Goal: Information Seeking & Learning: Check status

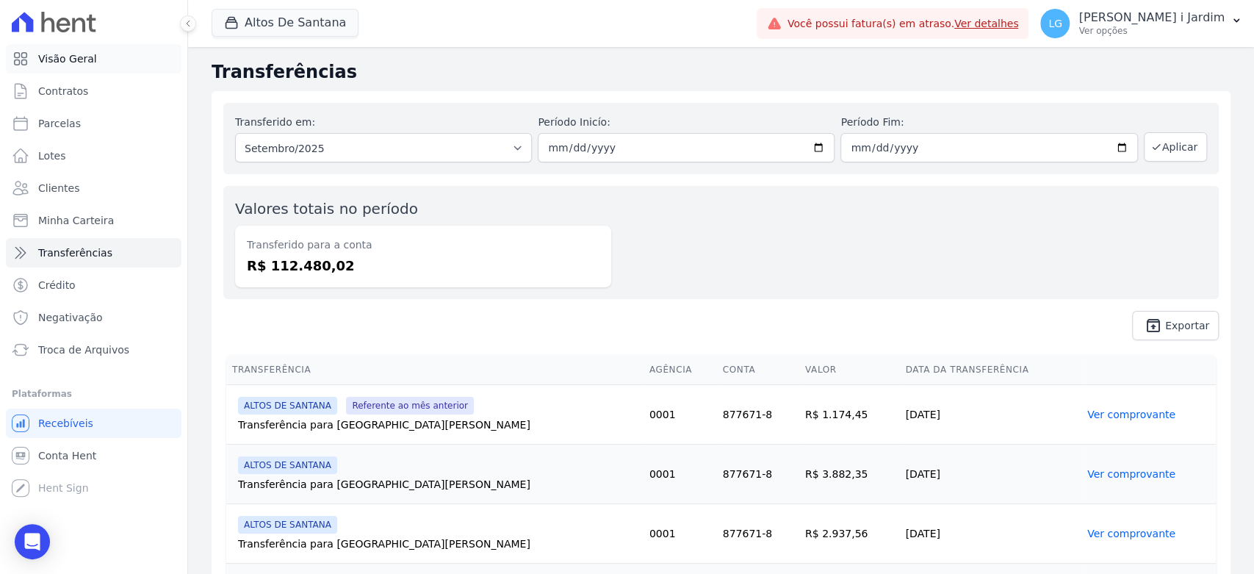
click at [118, 51] on link "Visão Geral" at bounding box center [94, 58] width 176 height 29
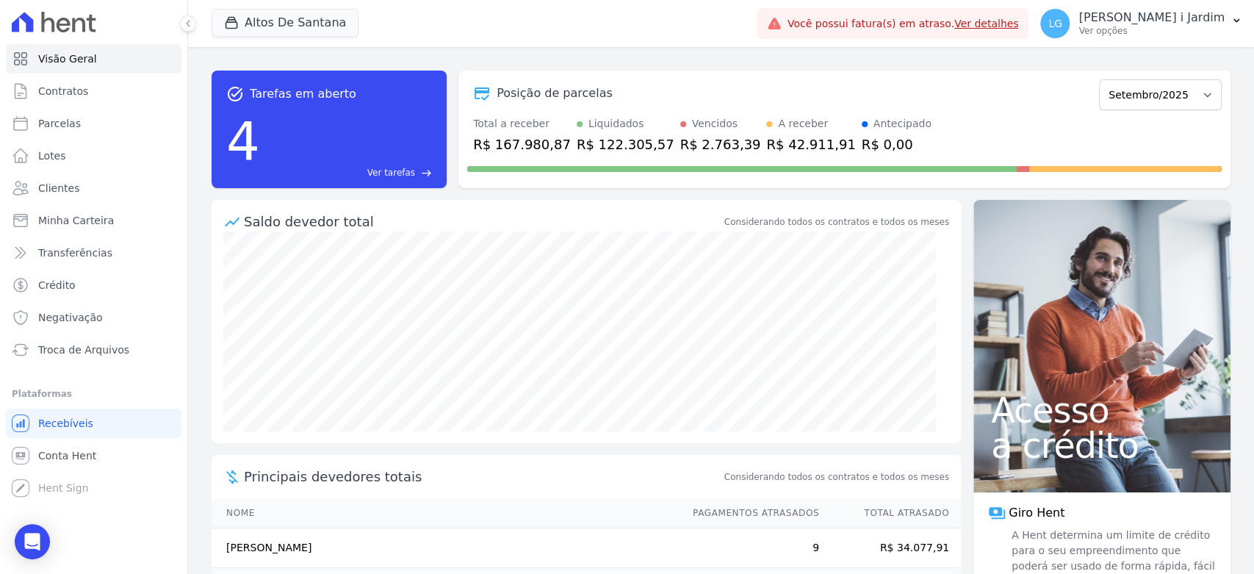
click at [306, 41] on div "Altos De Santana Trapisa Engenharia Acaiá Residencial Icatu Residencial PORTO5 …" at bounding box center [481, 23] width 539 height 48
click at [306, 34] on button "Altos De Santana" at bounding box center [285, 23] width 147 height 28
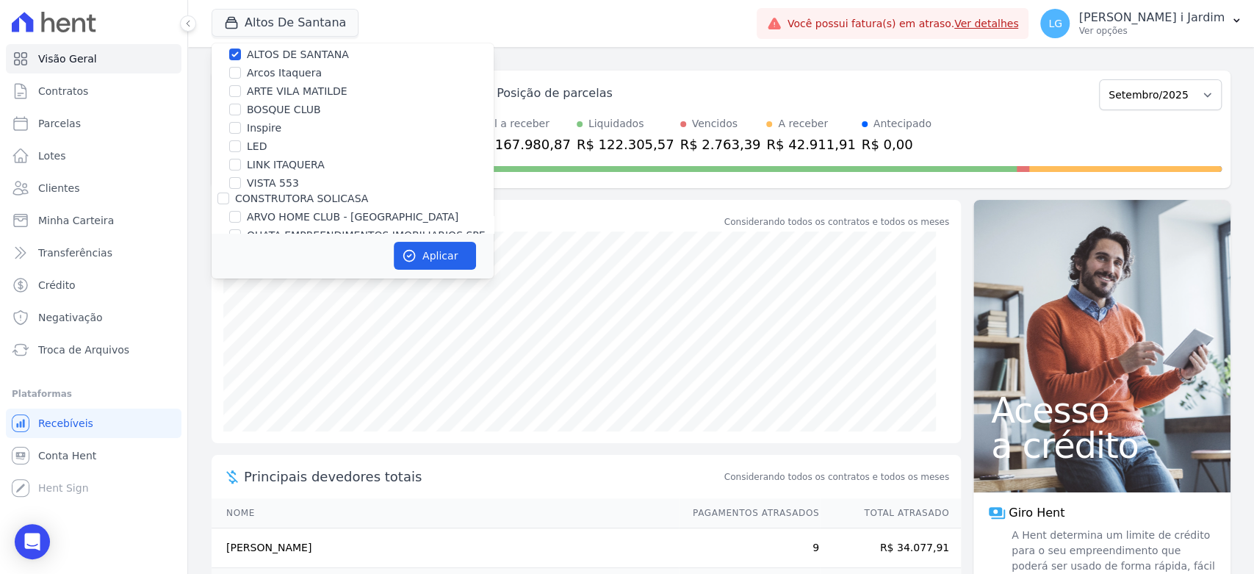
scroll to position [163, 0]
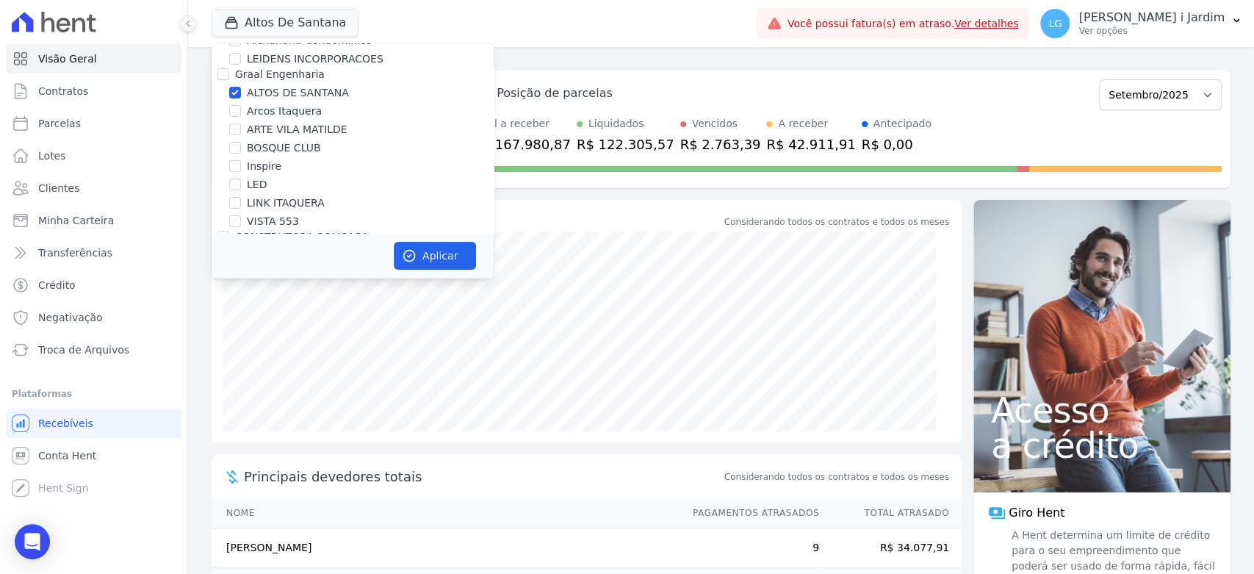
click at [277, 99] on label "ALTOS DE SANTANA" at bounding box center [298, 92] width 102 height 15
click at [241, 98] on input "ALTOS DE SANTANA" at bounding box center [235, 93] width 12 height 12
checkbox input "false"
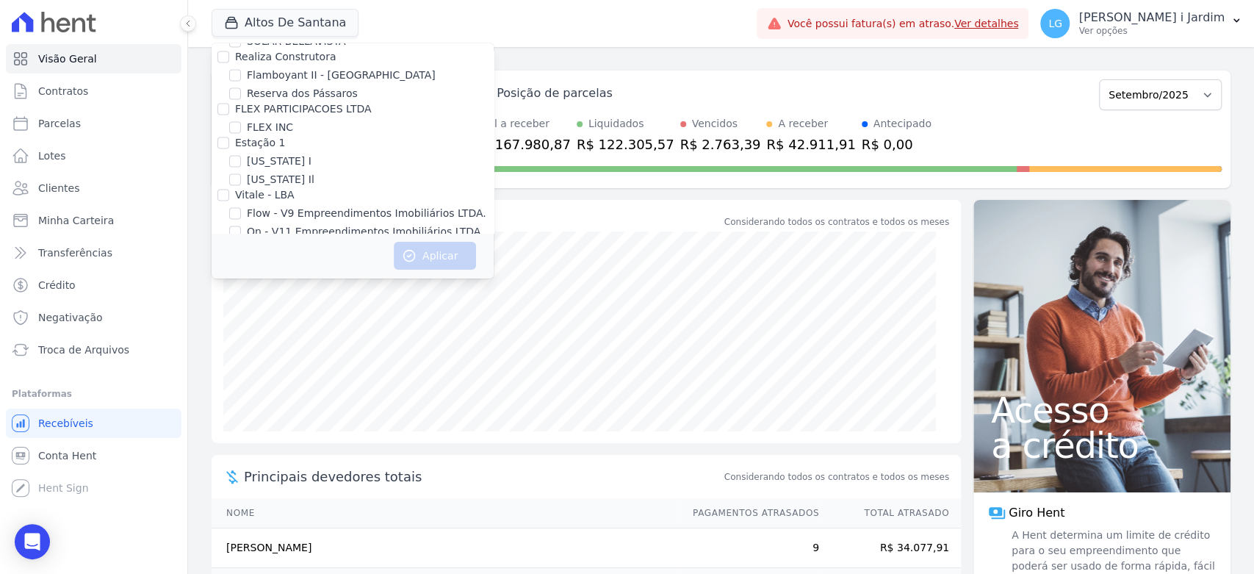
click at [237, 259] on input "France" at bounding box center [235, 265] width 12 height 12
checkbox input "true"
click at [446, 257] on button "Aplicar" at bounding box center [435, 256] width 82 height 28
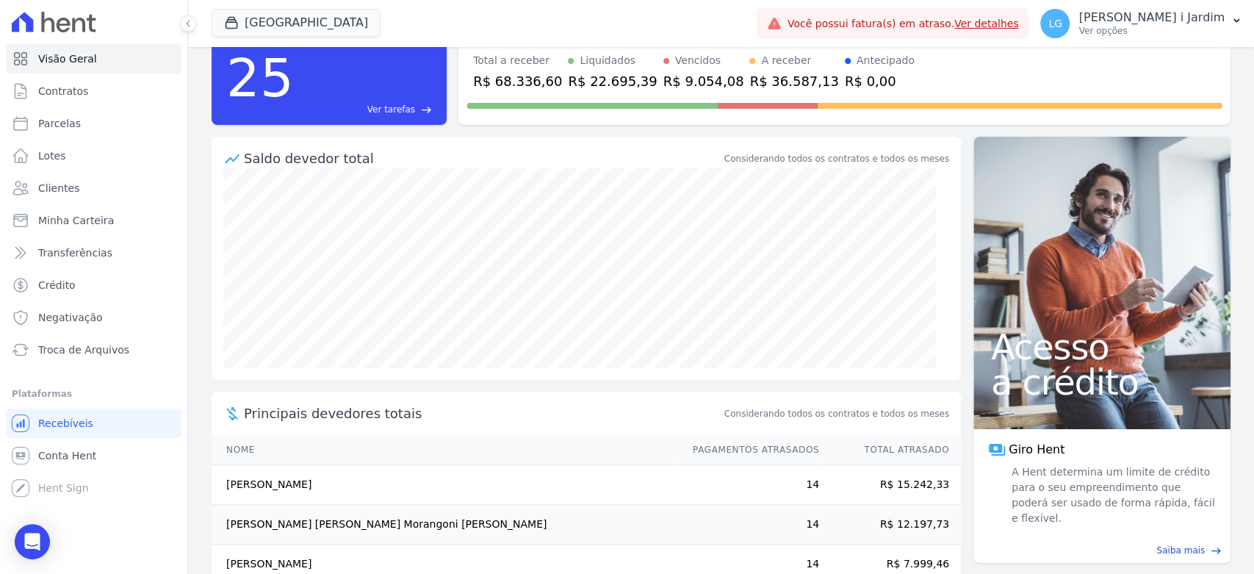
scroll to position [0, 0]
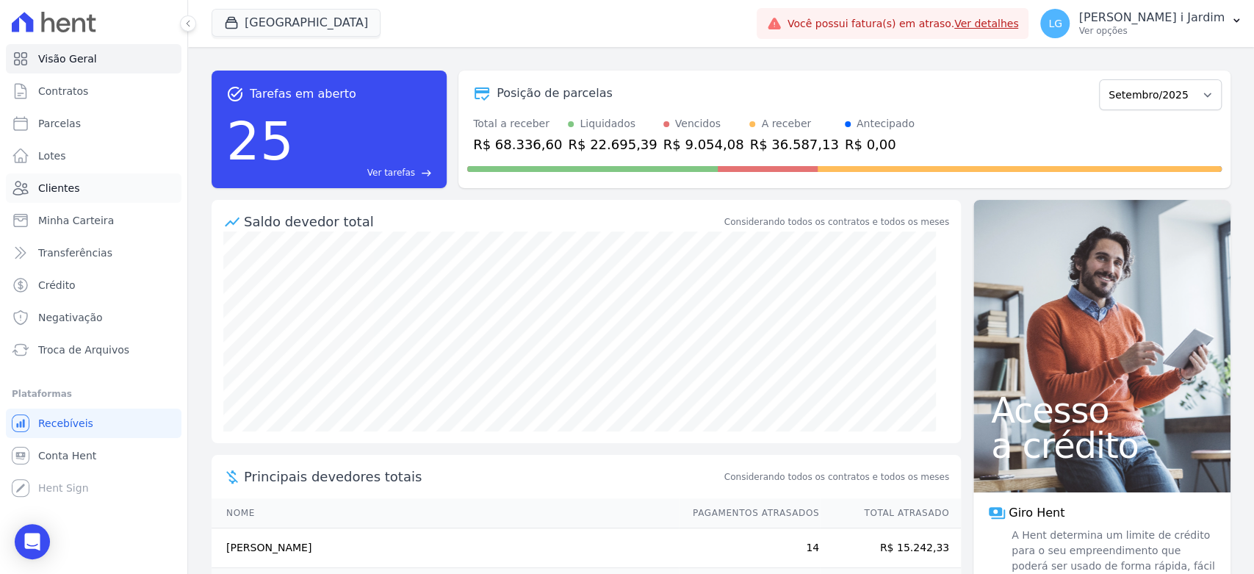
click at [115, 181] on link "Clientes" at bounding box center [94, 187] width 176 height 29
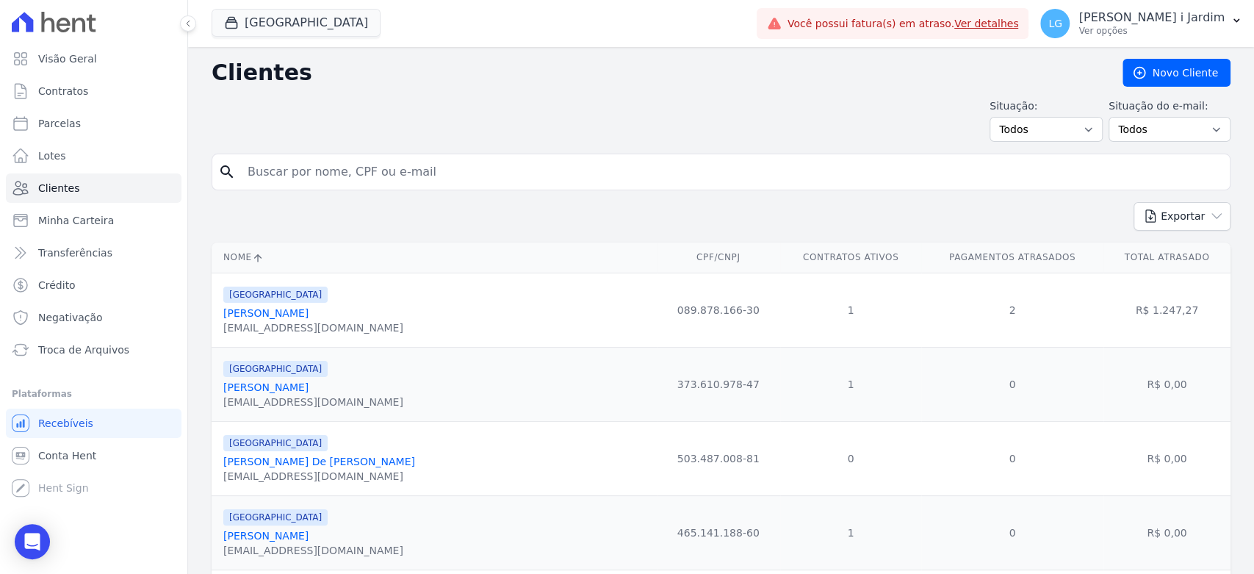
drag, startPoint x: 346, startPoint y: 204, endPoint x: 353, endPoint y: 194, distance: 12.2
click at [346, 204] on div "Exportar PDF CSV Dimob 2024" at bounding box center [721, 222] width 1019 height 40
click at [361, 183] on input "search" at bounding box center [731, 171] width 985 height 29
type input "valeria"
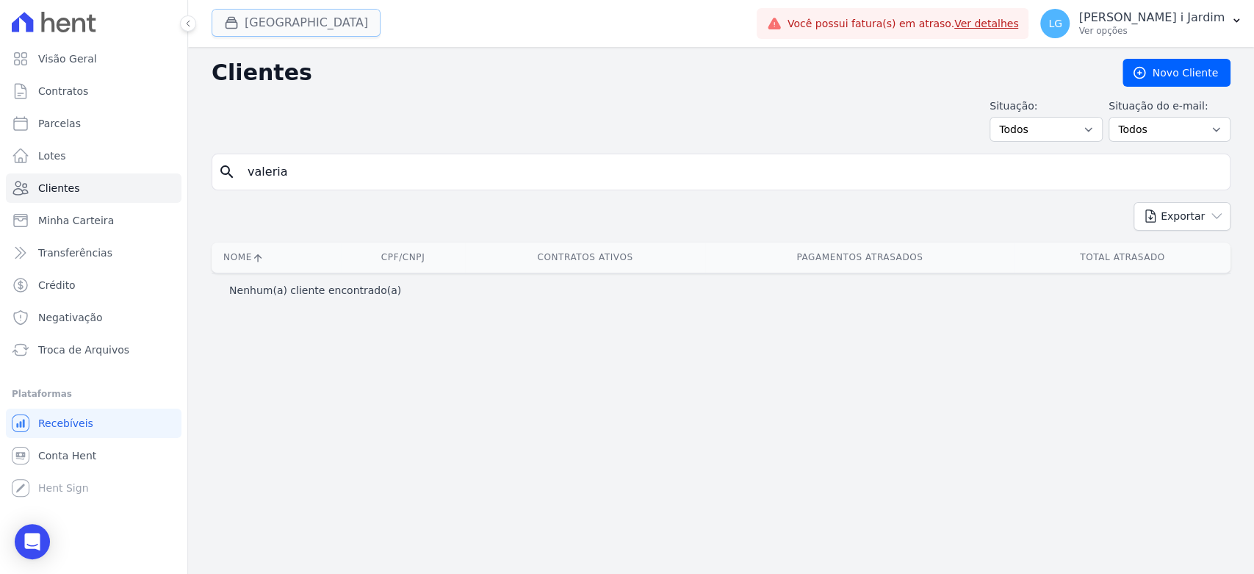
click at [277, 35] on button "France" at bounding box center [296, 23] width 169 height 28
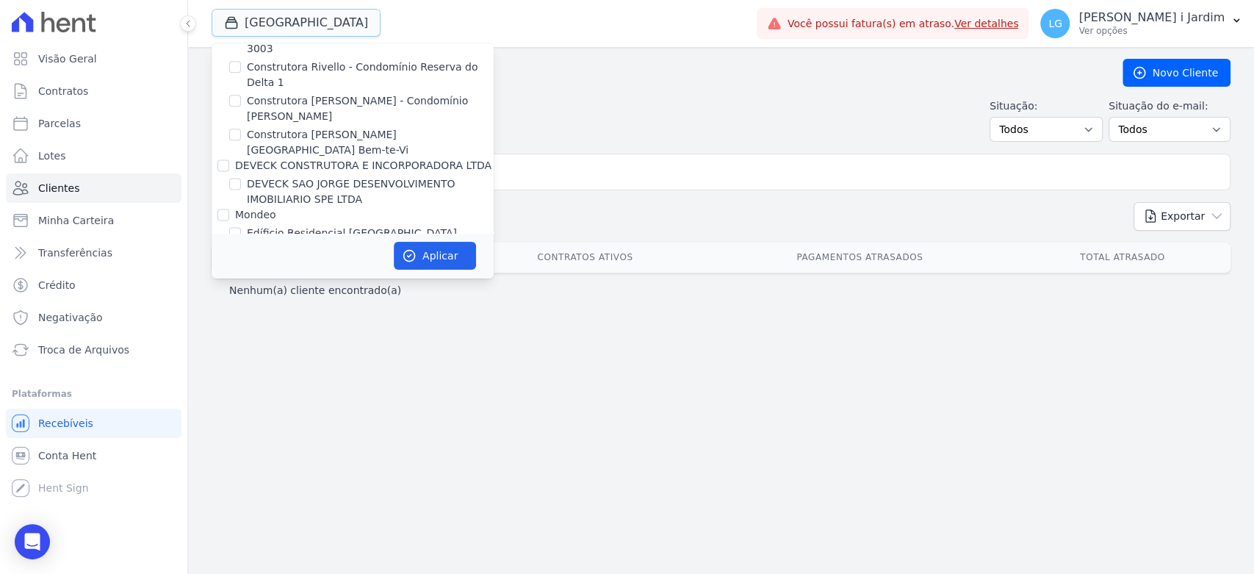
scroll to position [1714, 0]
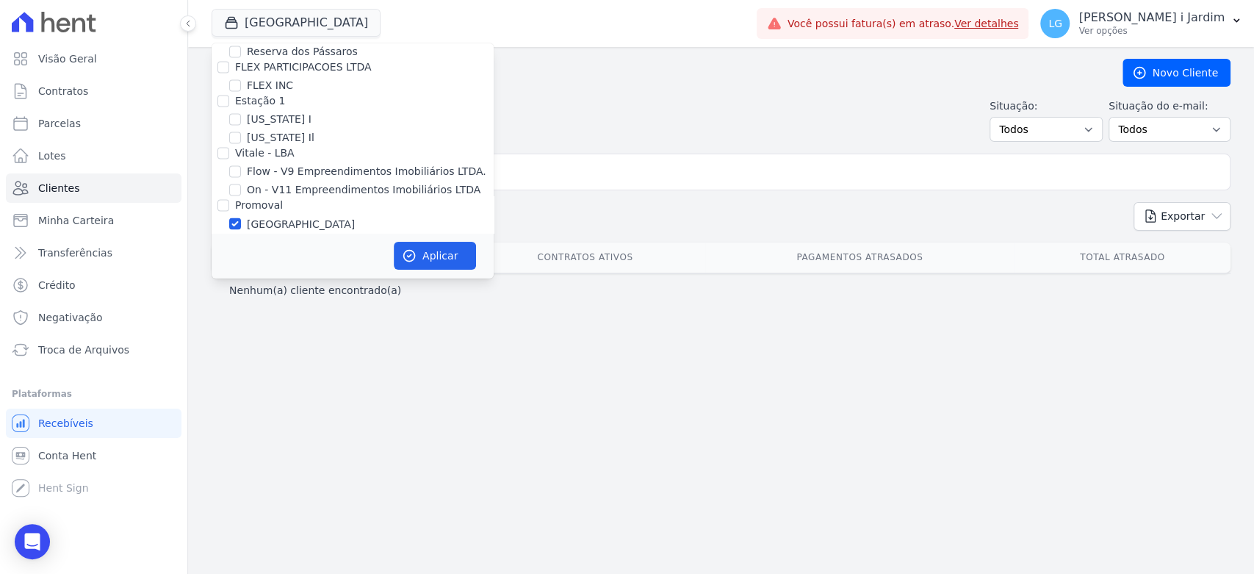
click at [293, 234] on label "Villa Francesa Iris" at bounding box center [292, 241] width 90 height 15
click at [241, 236] on input "Villa Francesa Iris" at bounding box center [235, 242] width 12 height 12
checkbox input "true"
click at [247, 216] on label "France" at bounding box center [301, 223] width 108 height 15
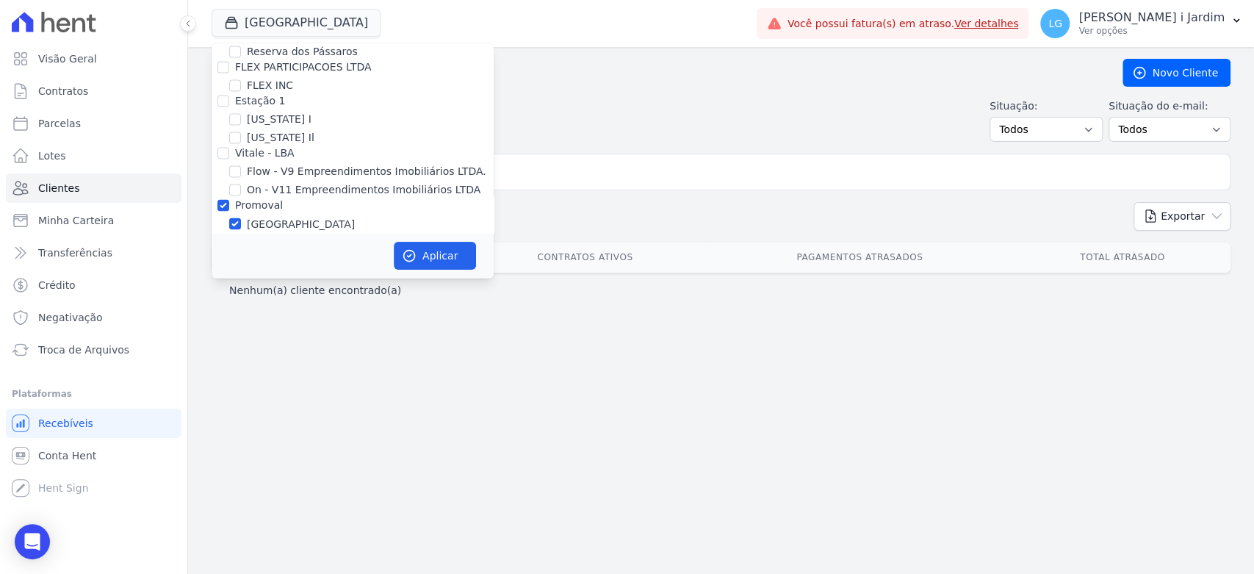
click at [241, 217] on input "France" at bounding box center [235, 223] width 12 height 12
checkbox input "false"
click at [439, 254] on button "Aplicar" at bounding box center [435, 256] width 82 height 28
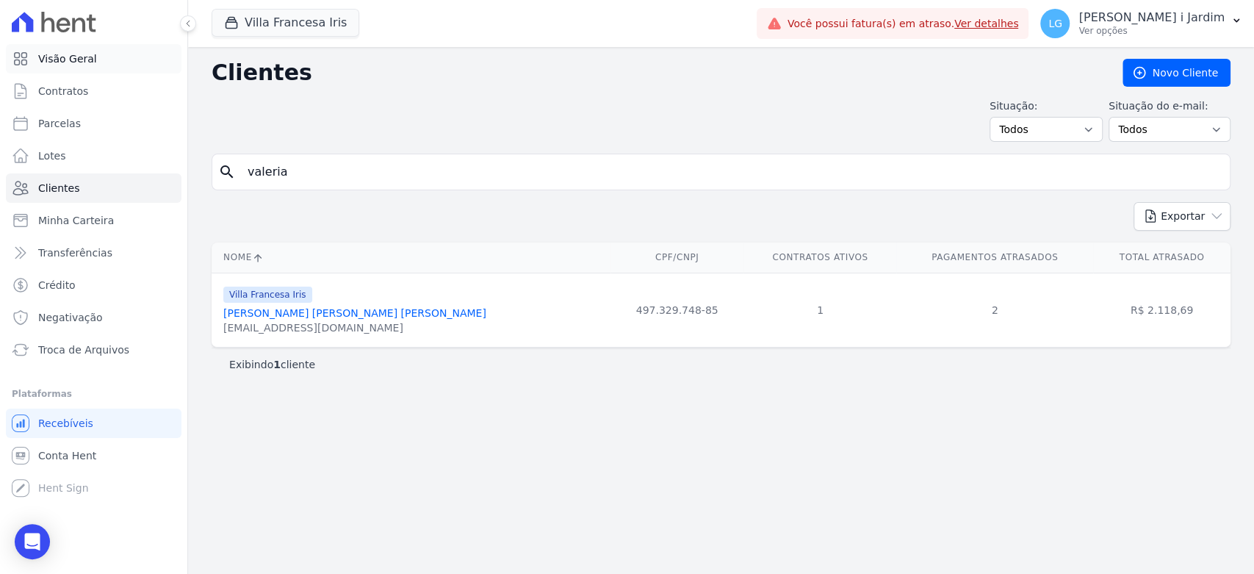
click at [112, 69] on link "Visão Geral" at bounding box center [94, 58] width 176 height 29
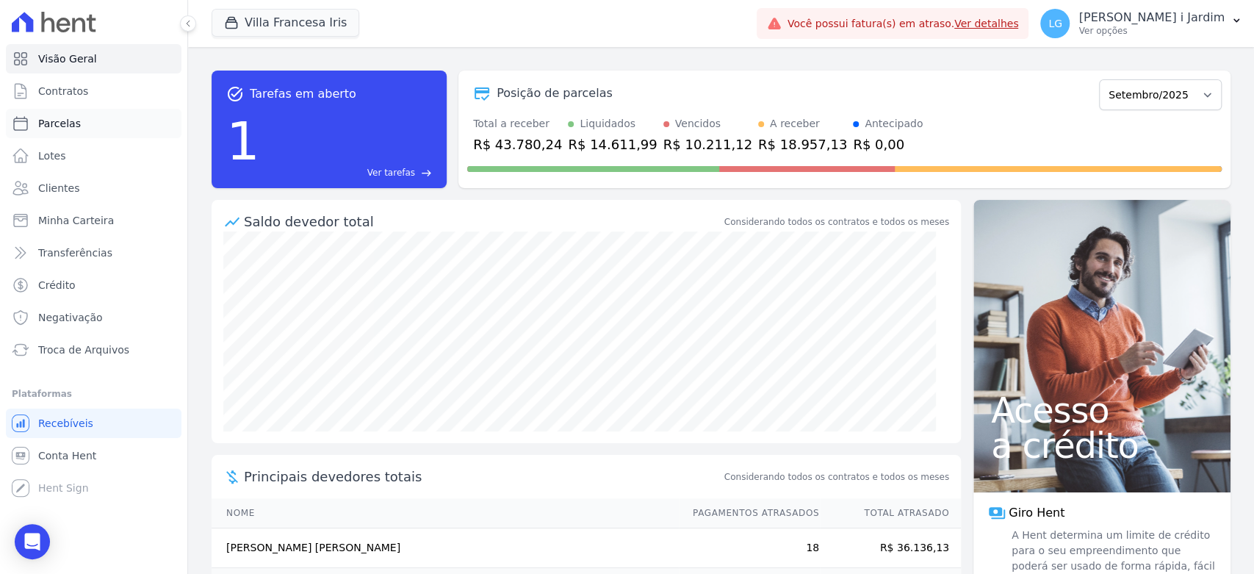
click at [53, 133] on link "Parcelas" at bounding box center [94, 123] width 176 height 29
select select
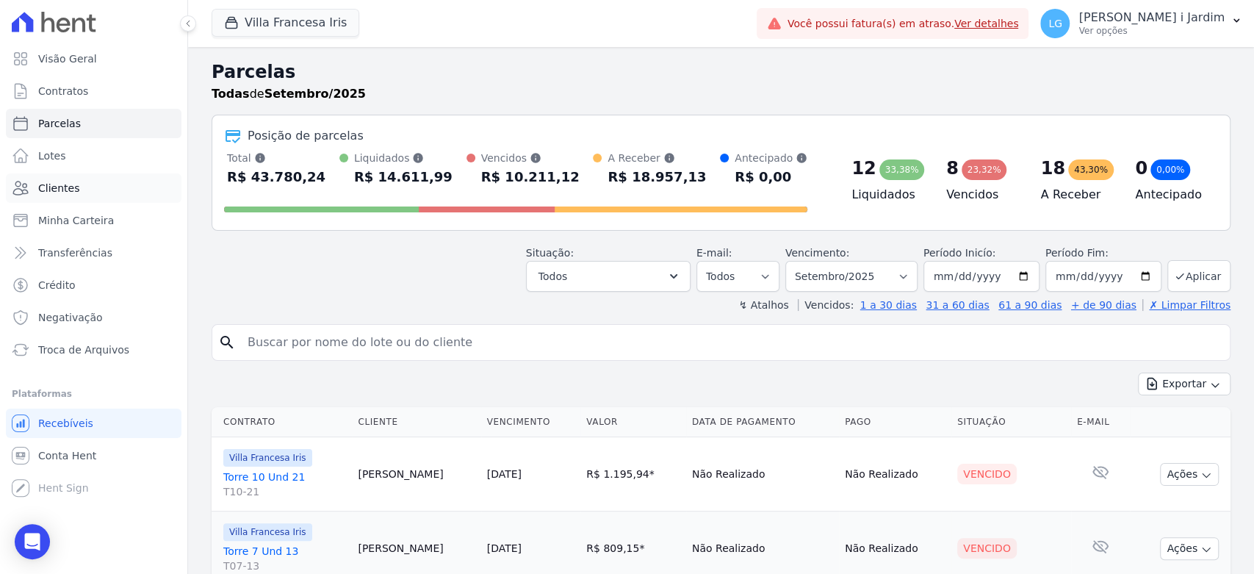
click at [114, 186] on link "Clientes" at bounding box center [94, 187] width 176 height 29
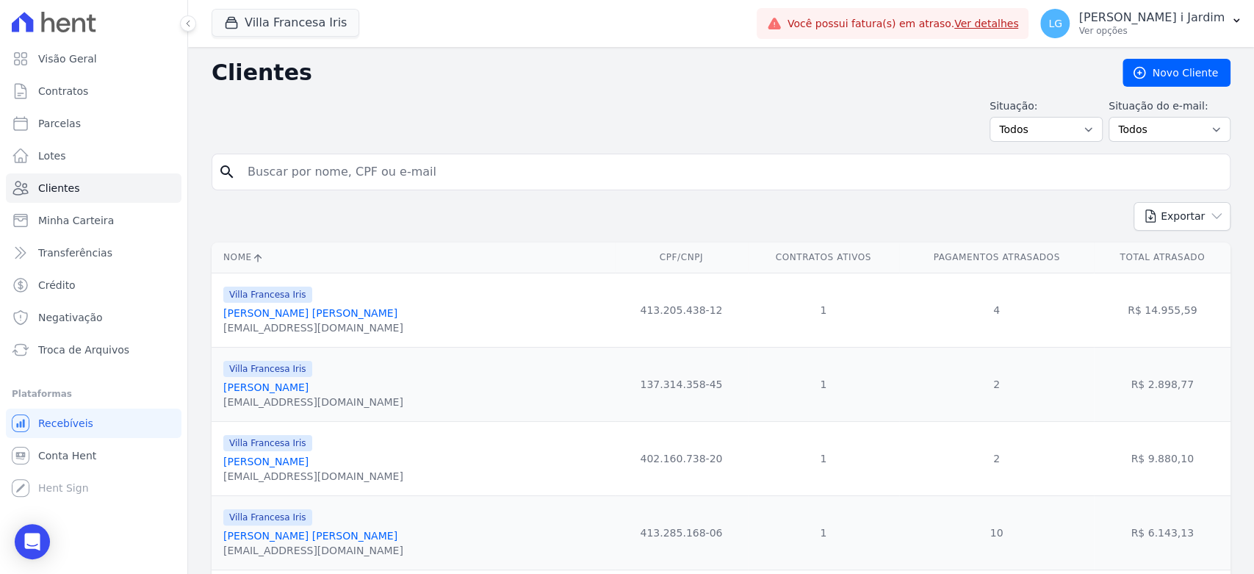
click at [407, 162] on input "search" at bounding box center [731, 171] width 985 height 29
type input "valeria"
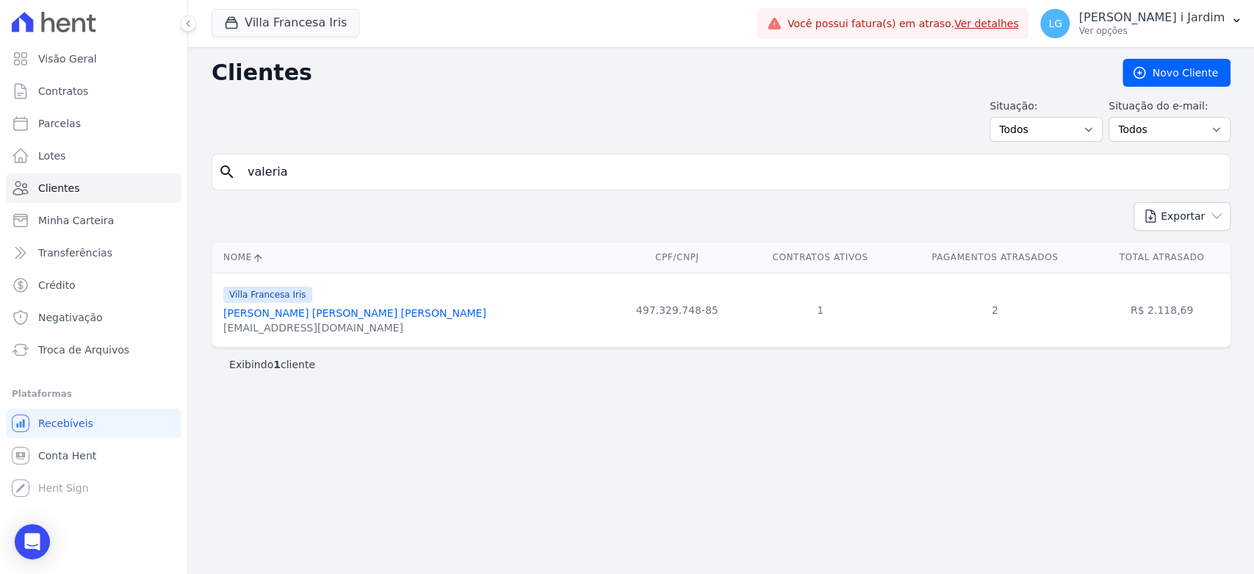
click at [356, 317] on link "Valeria De Sousa Nunes Da Silva" at bounding box center [354, 313] width 263 height 12
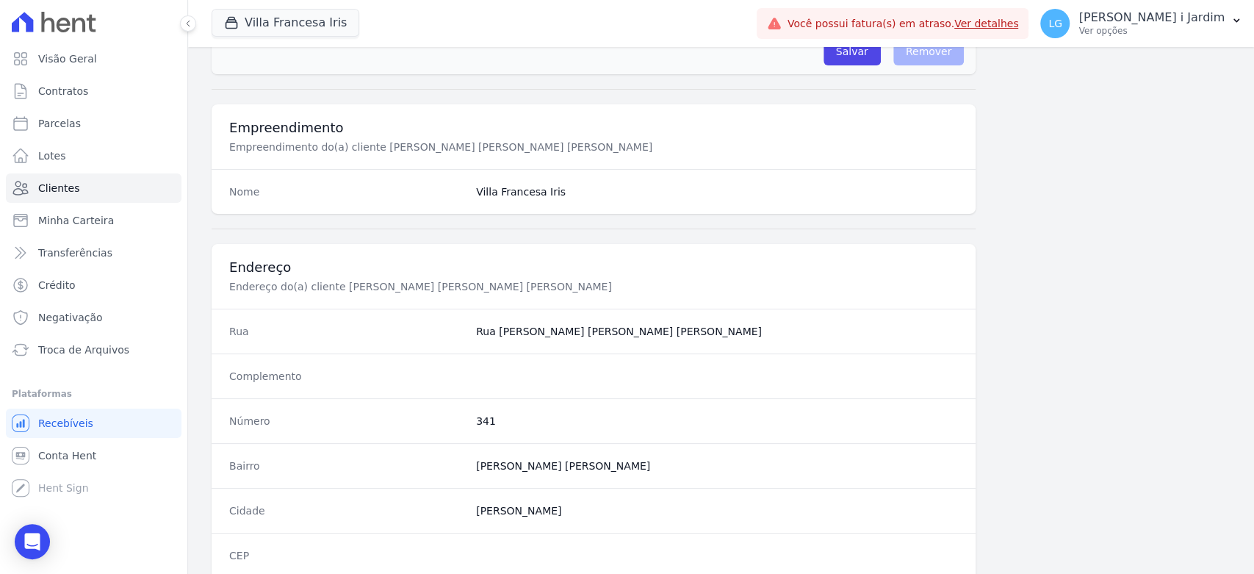
scroll to position [798, 0]
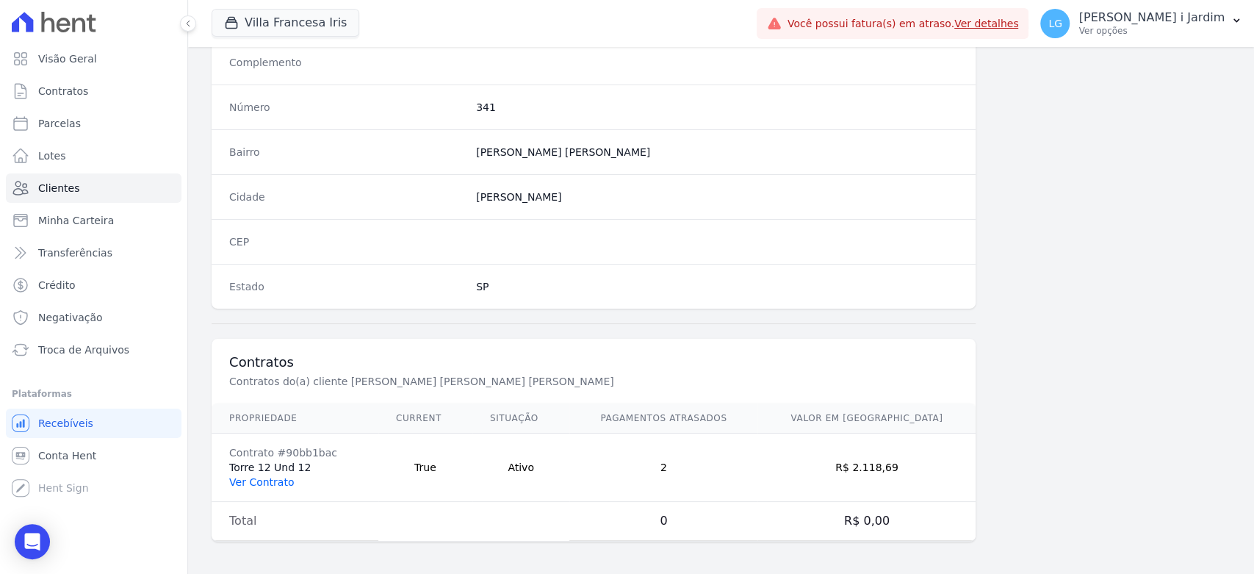
click at [282, 476] on link "Ver Contrato" at bounding box center [261, 482] width 65 height 12
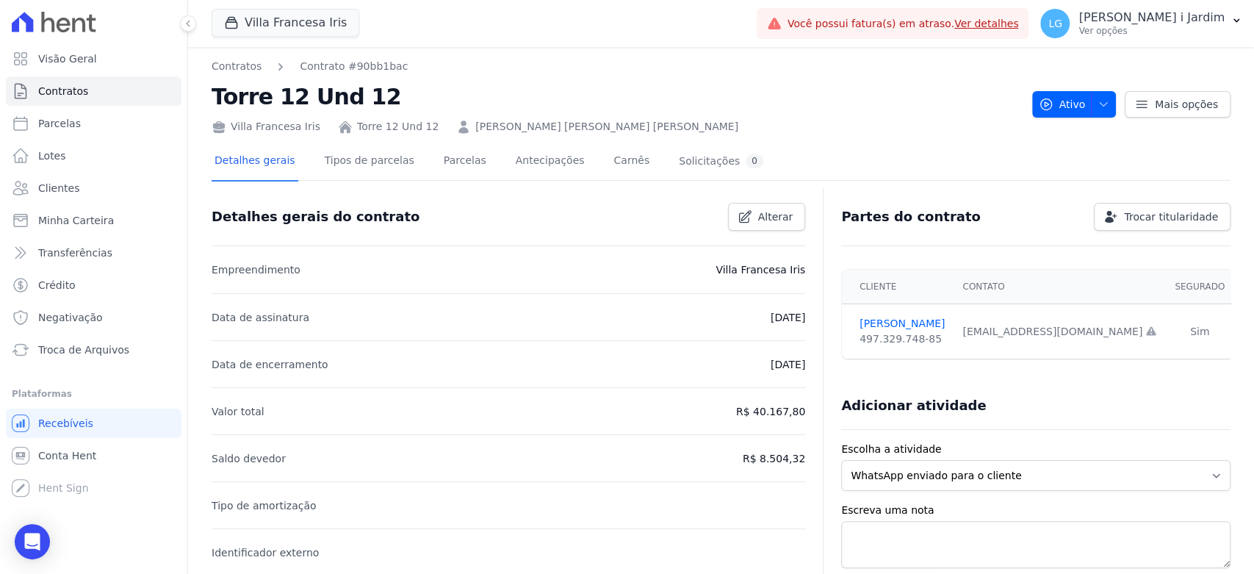
click at [419, 157] on div "Detalhes gerais Tipos de parcelas Parcelas Antecipações Carnês Solicitações 0" at bounding box center [489, 162] width 555 height 39
click at [441, 160] on link "Parcelas" at bounding box center [465, 162] width 48 height 39
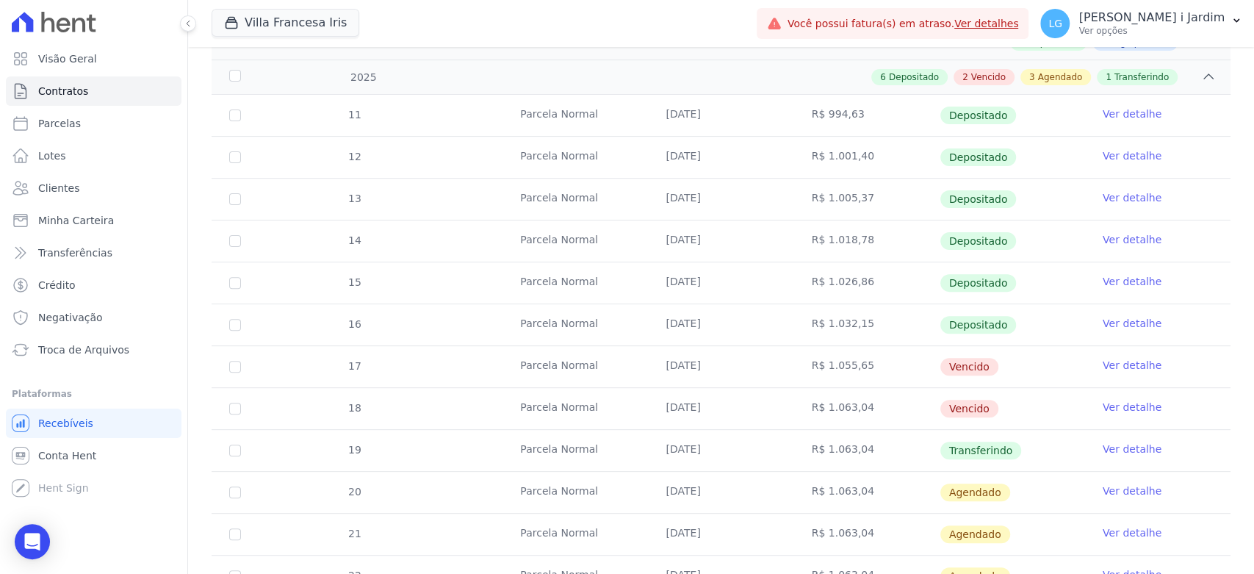
scroll to position [349, 0]
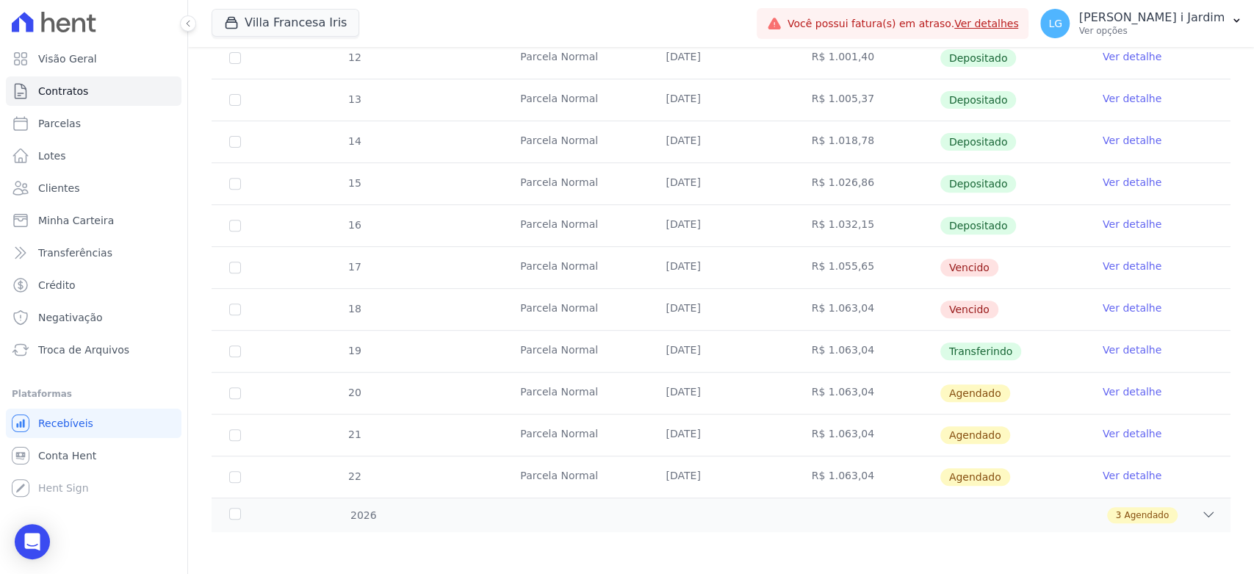
click at [1103, 350] on link "Ver detalhe" at bounding box center [1132, 349] width 59 height 15
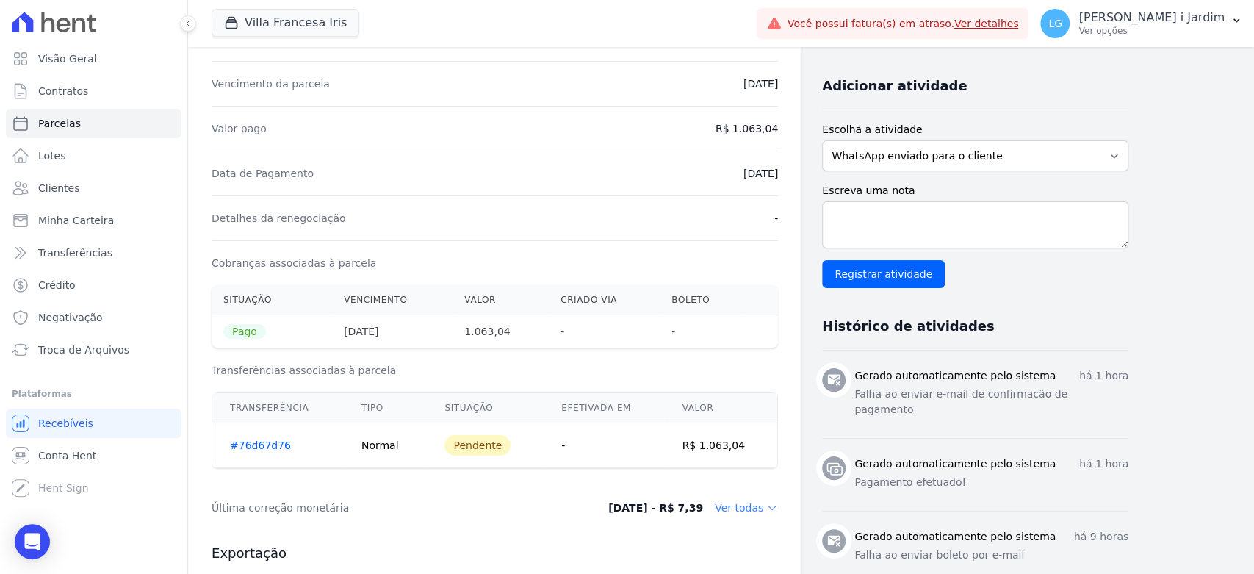
scroll to position [326, 0]
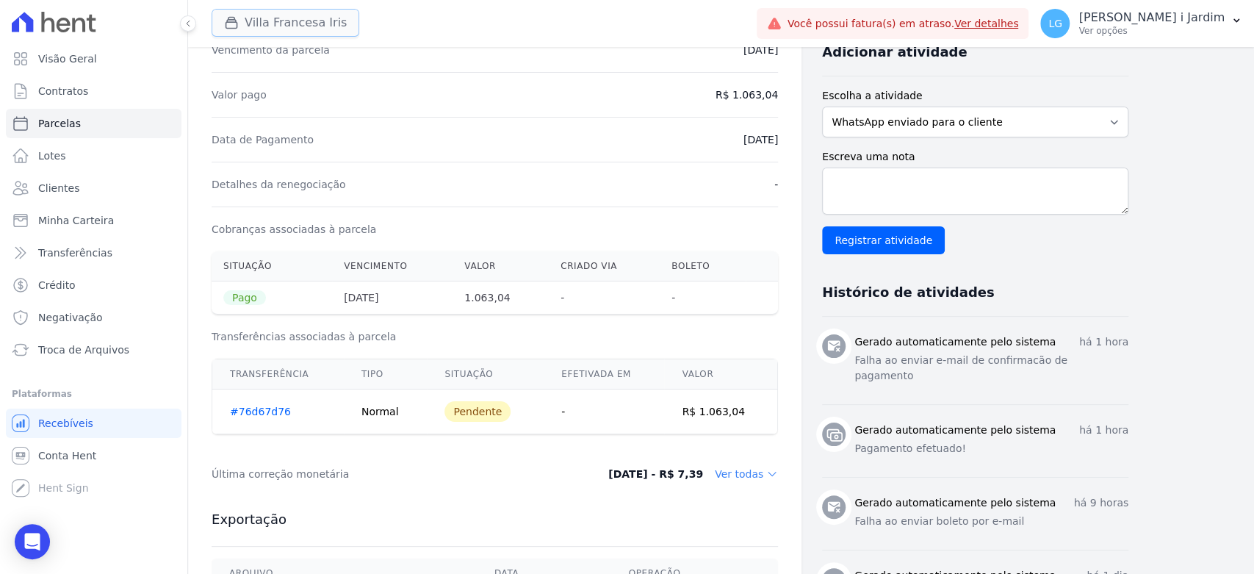
click at [259, 20] on button "Villa Francesa Iris" at bounding box center [286, 23] width 148 height 28
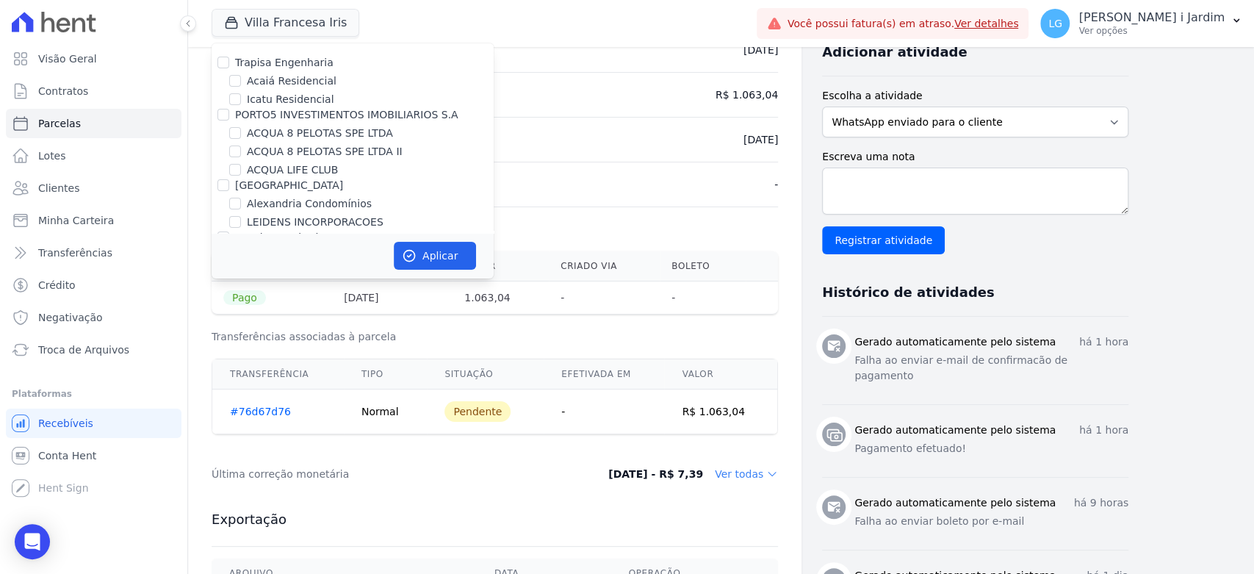
click at [285, 62] on label "Trapisa Engenharia" at bounding box center [284, 63] width 98 height 12
click at [229, 62] on input "Trapisa Engenharia" at bounding box center [223, 63] width 12 height 12
checkbox input "true"
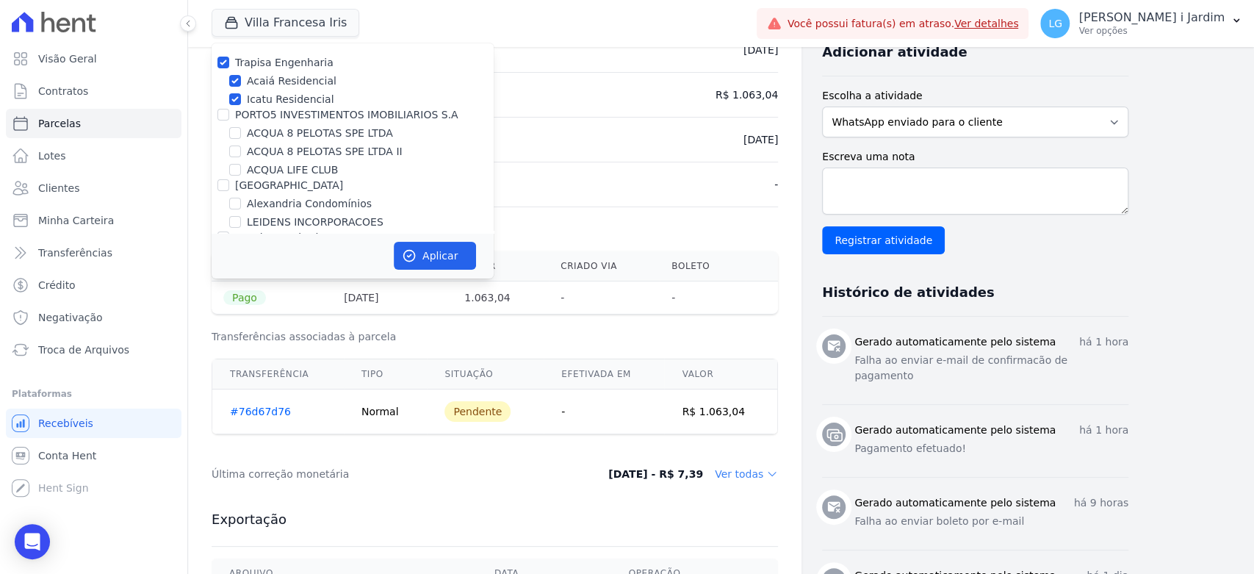
click at [285, 62] on label "Trapisa Engenharia" at bounding box center [284, 63] width 98 height 12
click at [229, 62] on input "Trapisa Engenharia" at bounding box center [223, 63] width 12 height 12
checkbox input "false"
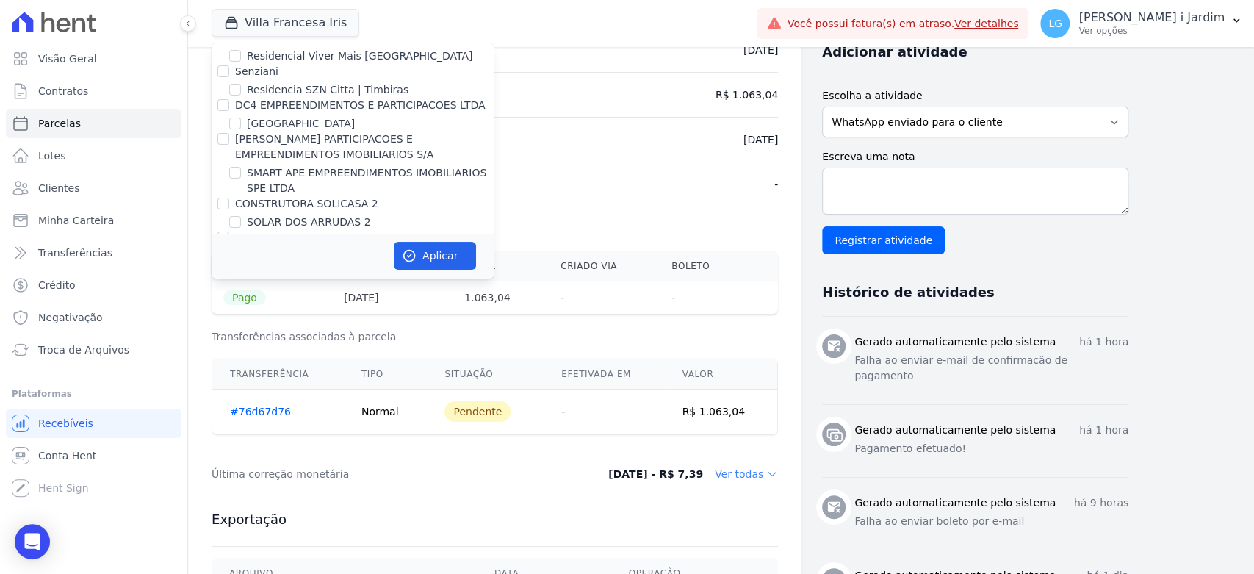
scroll to position [118, 0]
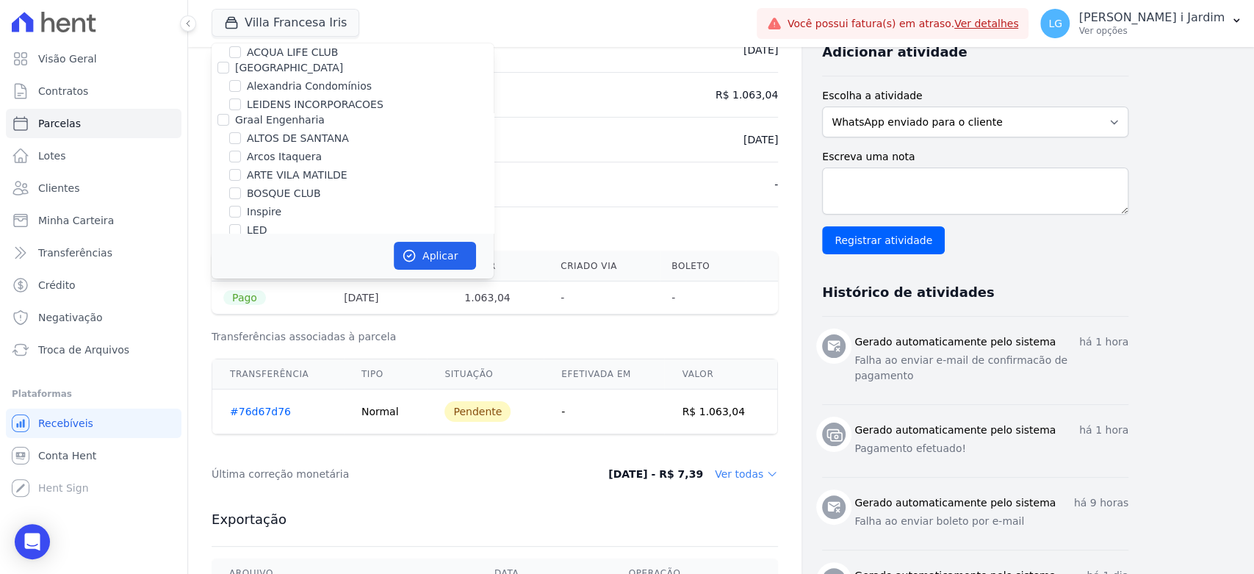
click at [299, 144] on label "ALTOS DE SANTANA" at bounding box center [298, 138] width 102 height 15
click at [241, 144] on input "ALTOS DE SANTANA" at bounding box center [235, 138] width 12 height 12
checkbox input "true"
click at [406, 256] on icon "button" at bounding box center [409, 255] width 11 height 11
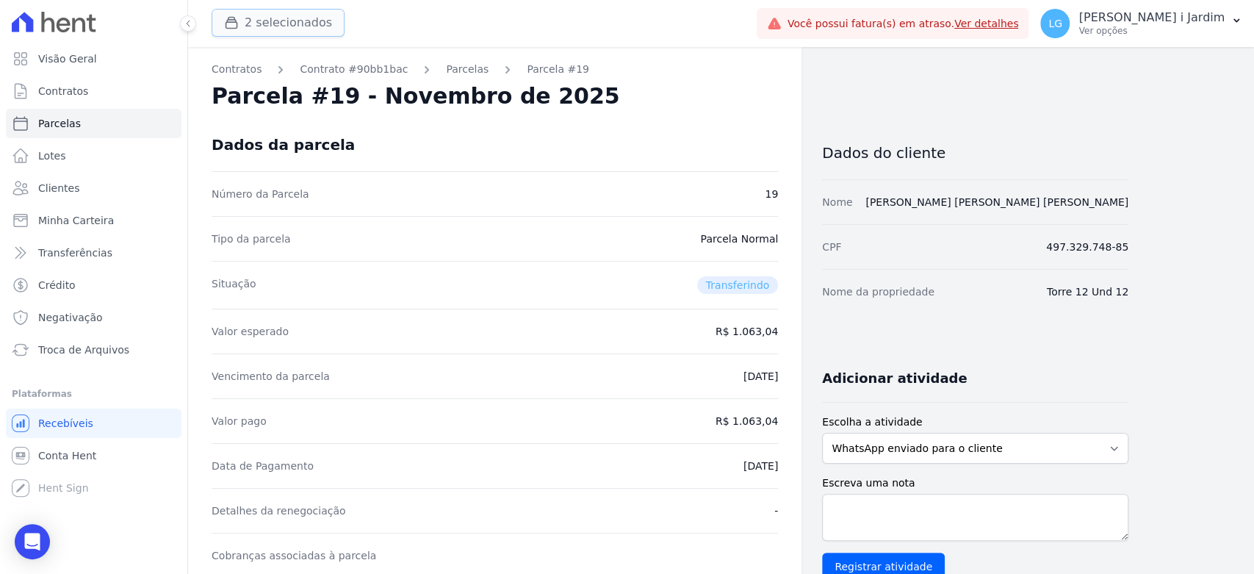
click at [280, 27] on button "2 selecionados" at bounding box center [278, 23] width 133 height 28
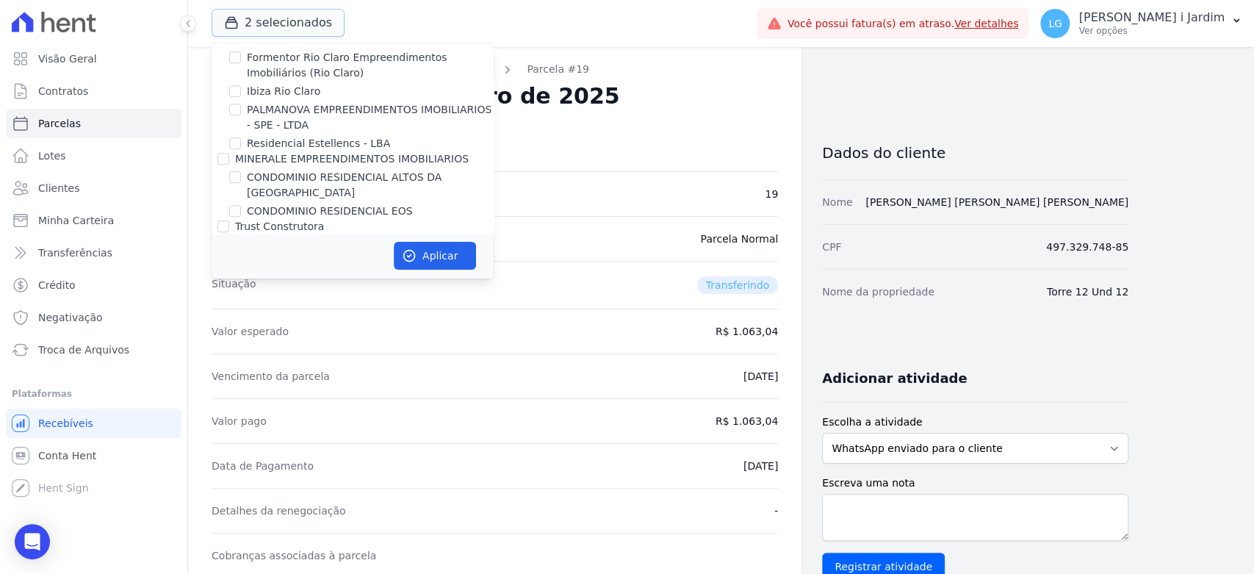
scroll to position [1714, 0]
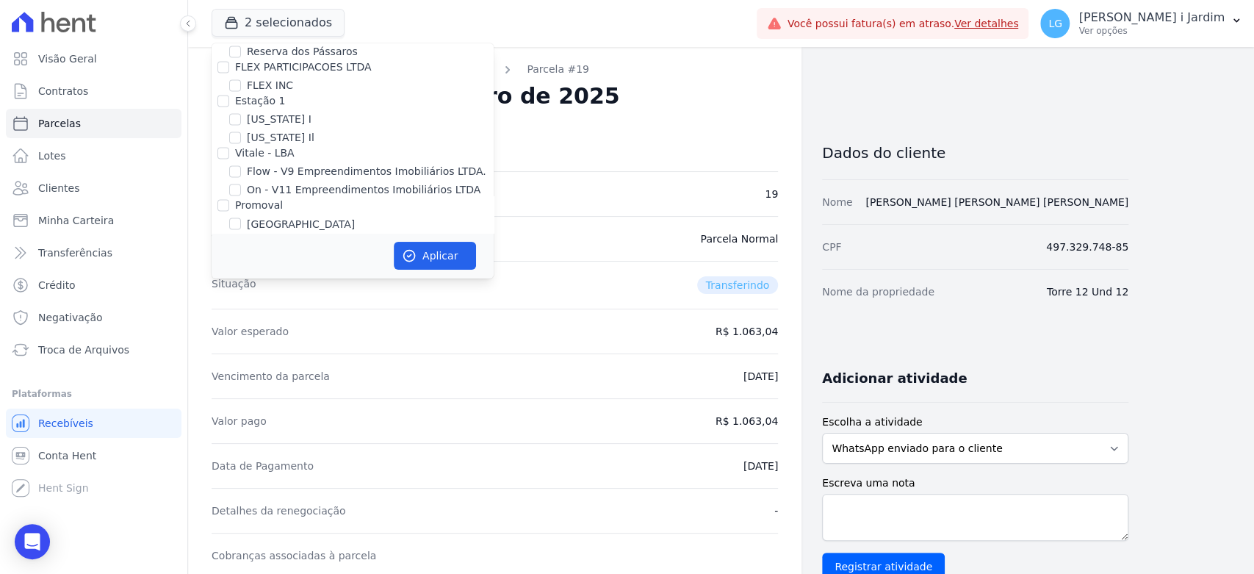
click at [287, 234] on label "Villa Francesa Iris" at bounding box center [292, 241] width 90 height 15
click at [241, 236] on input "Villa Francesa Iris" at bounding box center [235, 242] width 12 height 12
checkbox input "false"
click at [420, 249] on button "Aplicar" at bounding box center [435, 256] width 82 height 28
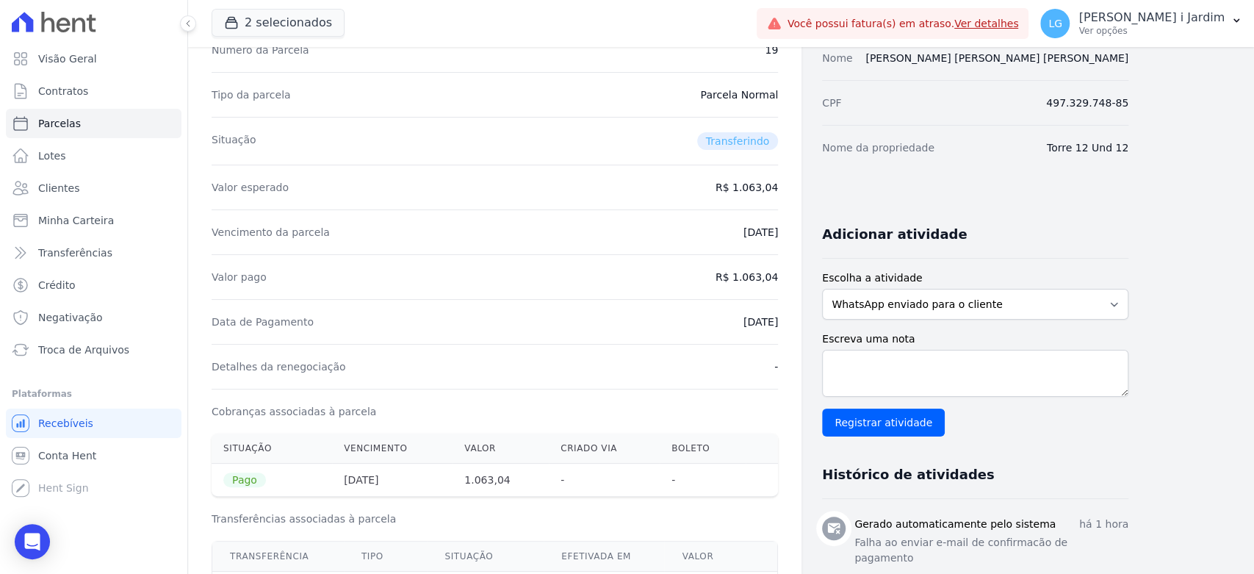
scroll to position [163, 0]
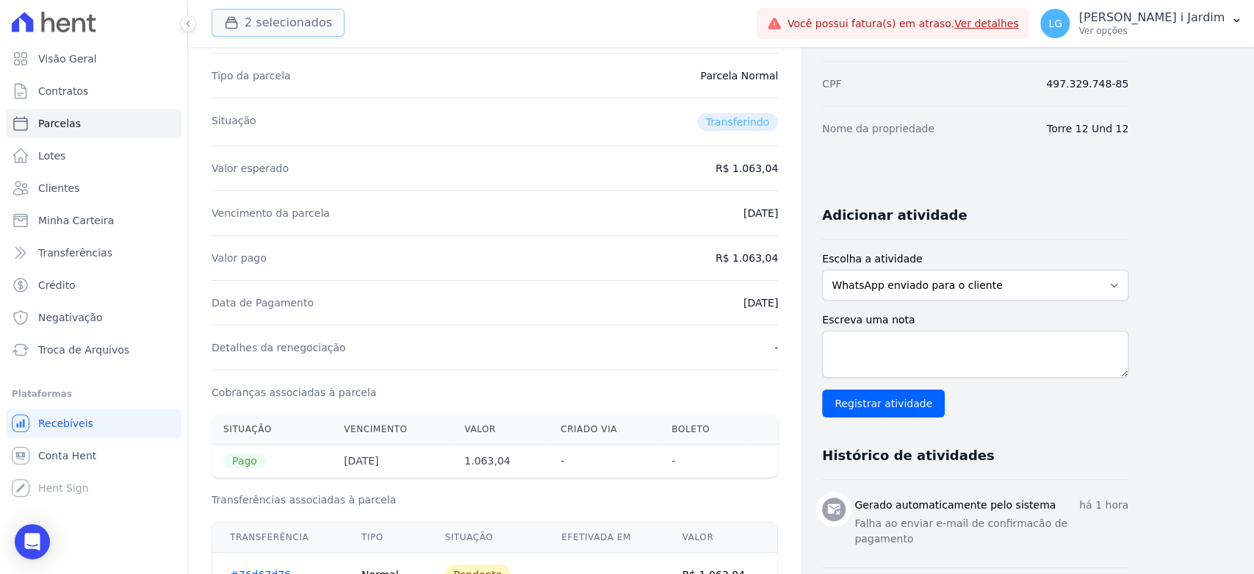
click at [300, 32] on button "2 selecionados" at bounding box center [278, 23] width 133 height 28
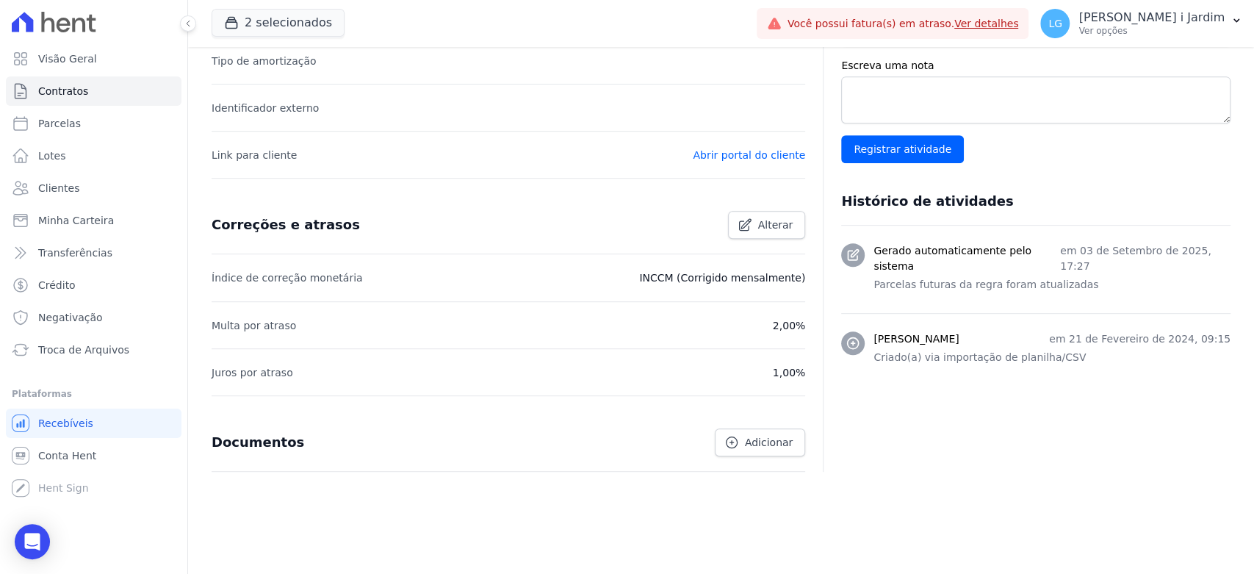
scroll to position [447, 0]
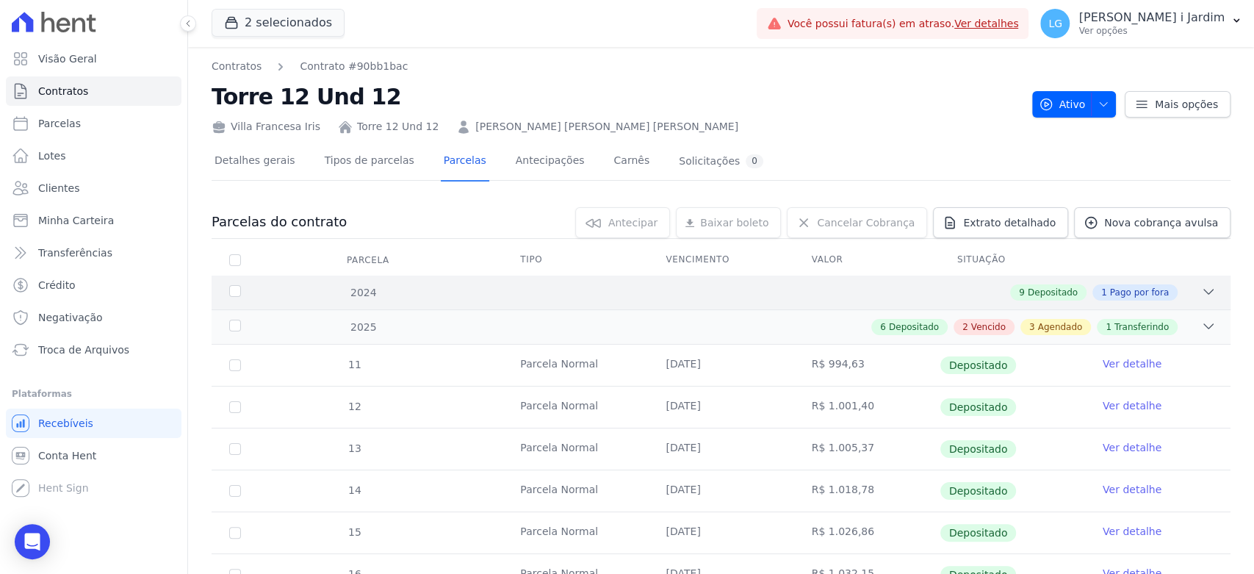
scroll to position [349, 0]
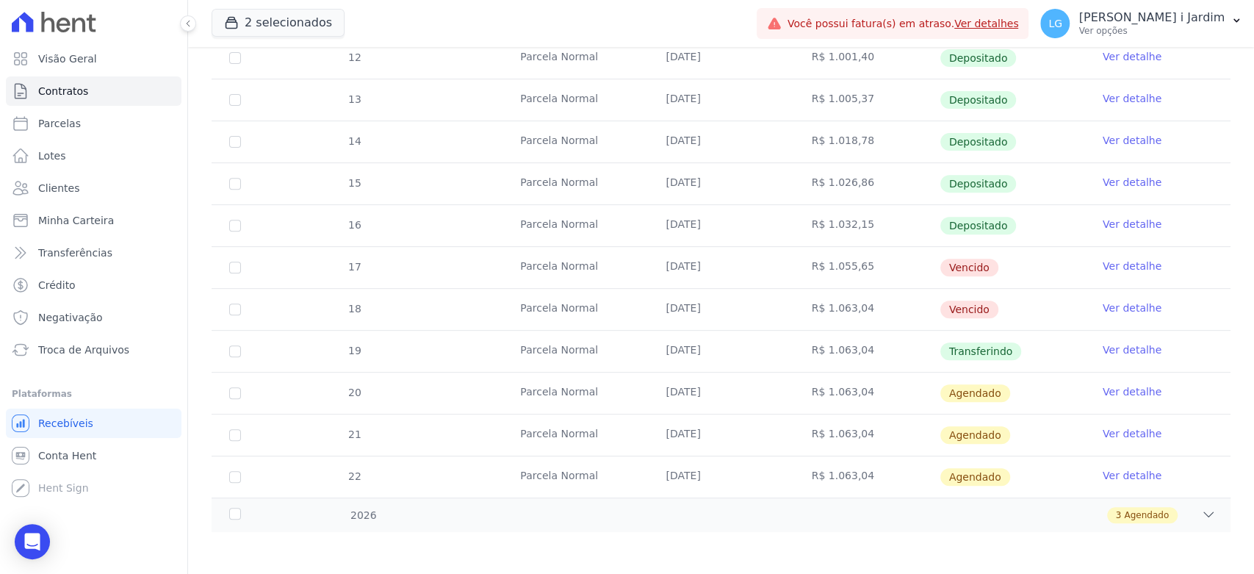
click at [1109, 348] on link "Ver detalhe" at bounding box center [1132, 349] width 59 height 15
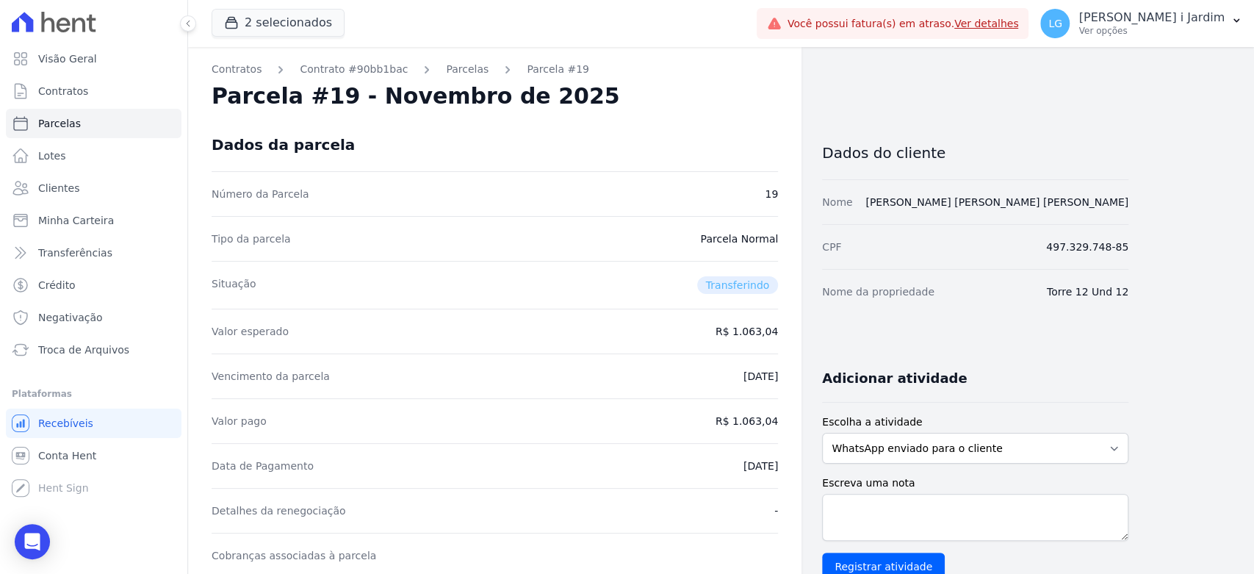
click at [657, 206] on div "Número da Parcela 19" at bounding box center [495, 193] width 566 height 45
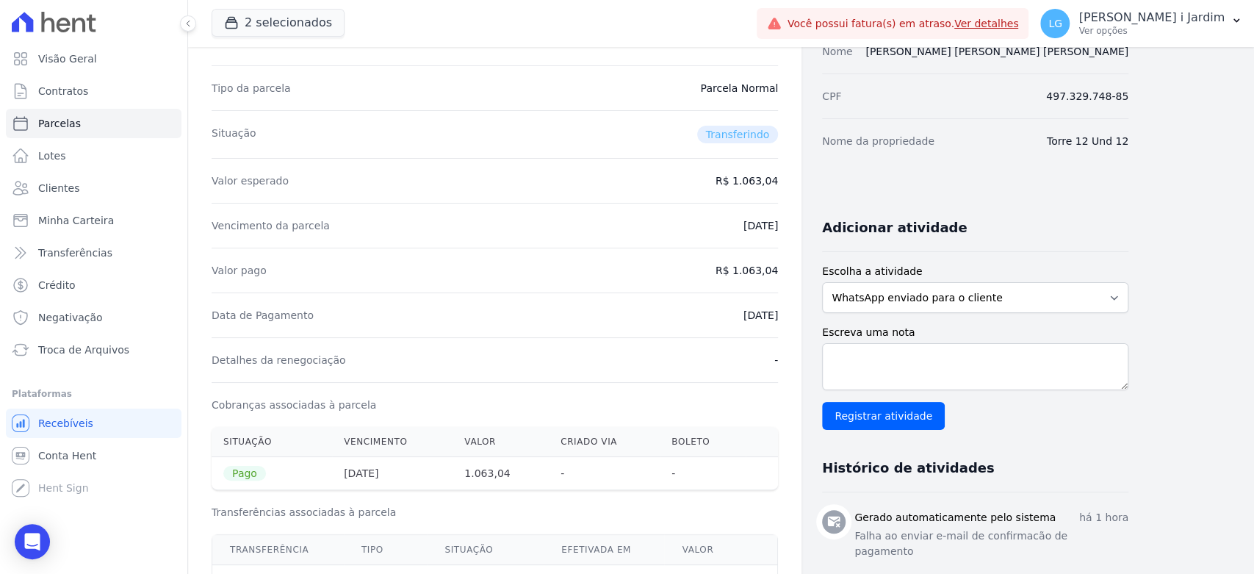
scroll to position [326, 0]
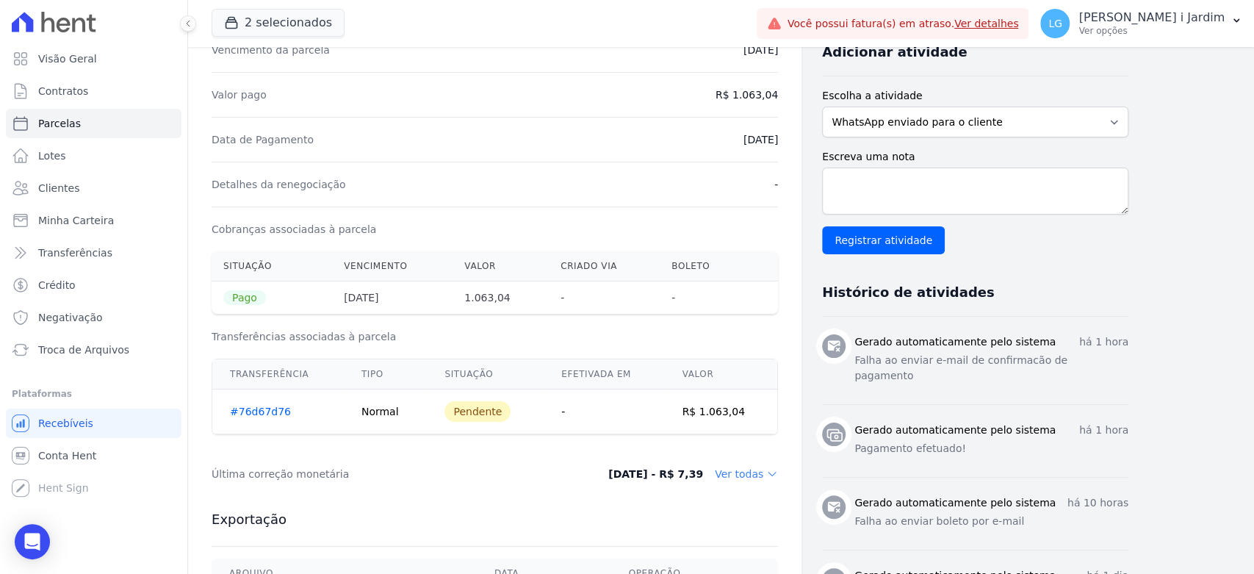
drag, startPoint x: 356, startPoint y: 298, endPoint x: 381, endPoint y: 291, distance: 26.7
click at [381, 291] on th "25/09/2025" at bounding box center [392, 297] width 120 height 33
click at [477, 225] on div "Cobranças associadas à parcela" at bounding box center [495, 228] width 566 height 45
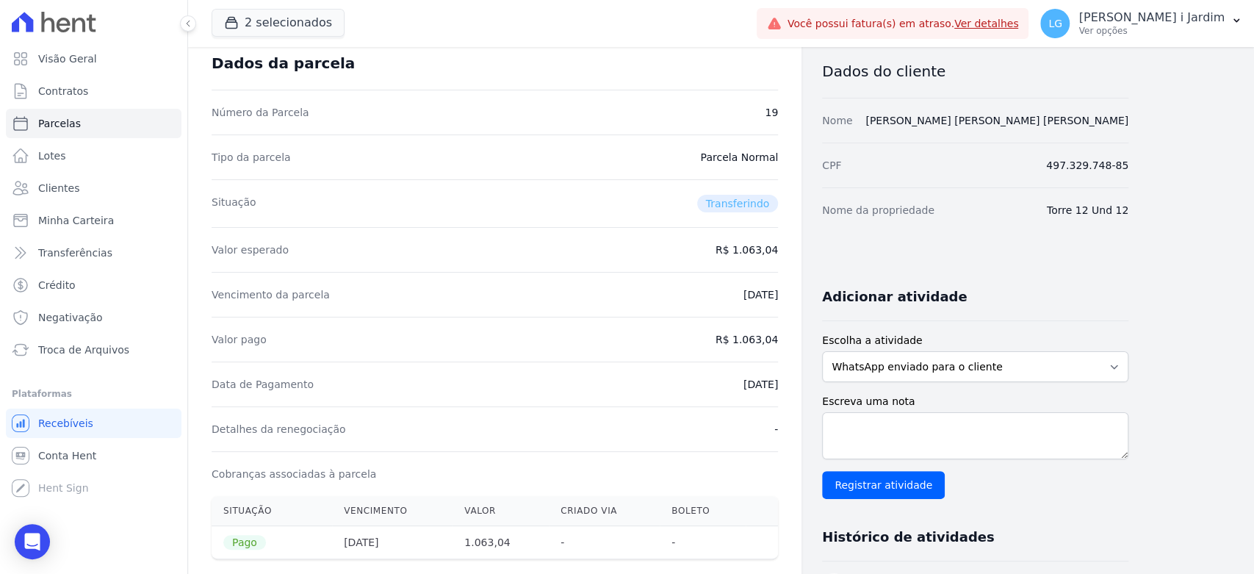
scroll to position [0, 0]
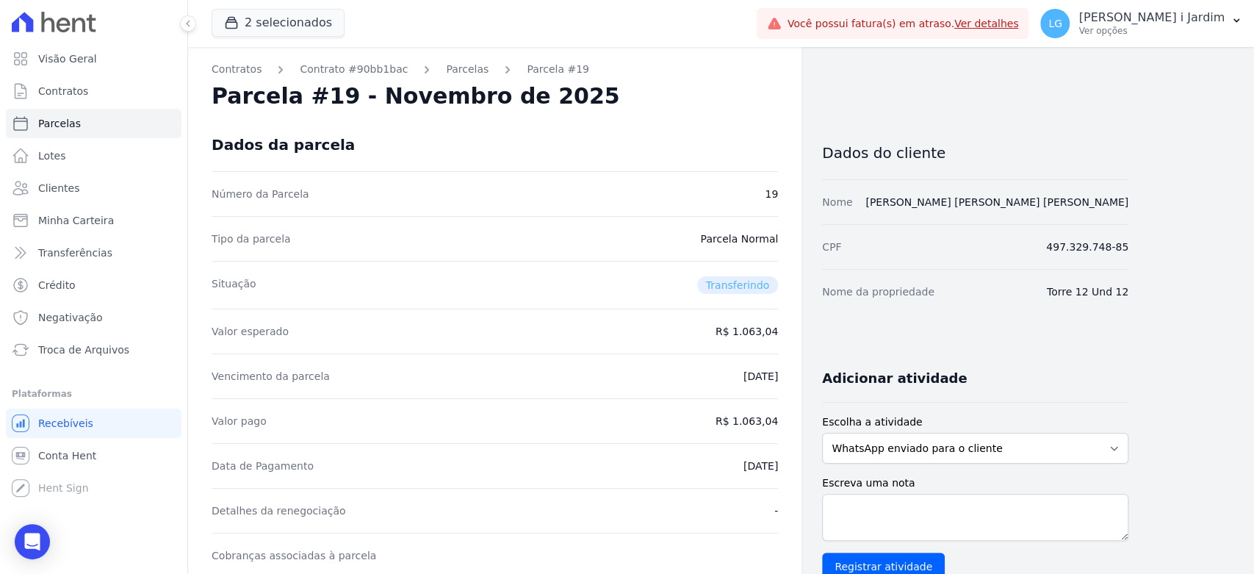
click at [464, 71] on link "Parcelas" at bounding box center [467, 69] width 43 height 15
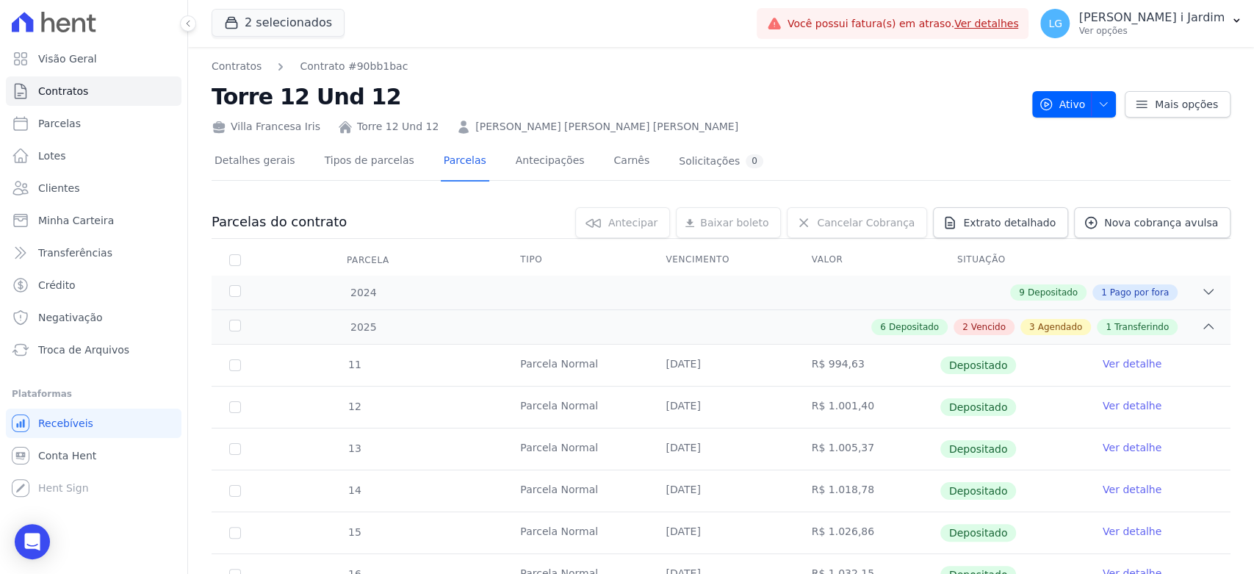
scroll to position [349, 0]
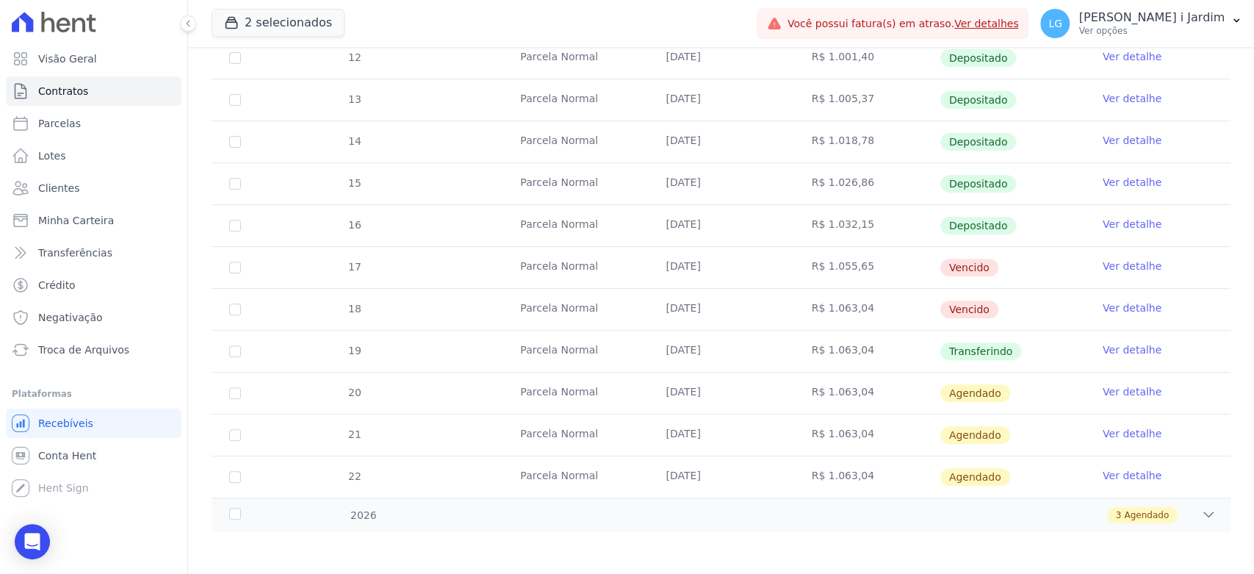
click at [1110, 348] on link "Ver detalhe" at bounding box center [1132, 349] width 59 height 15
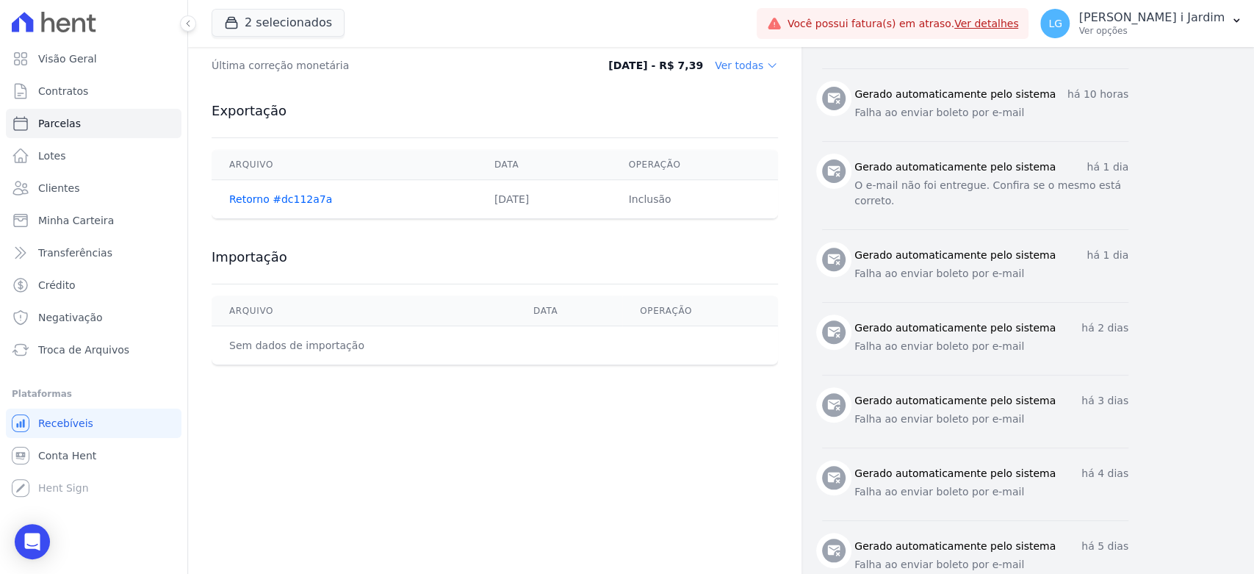
scroll to position [1469, 0]
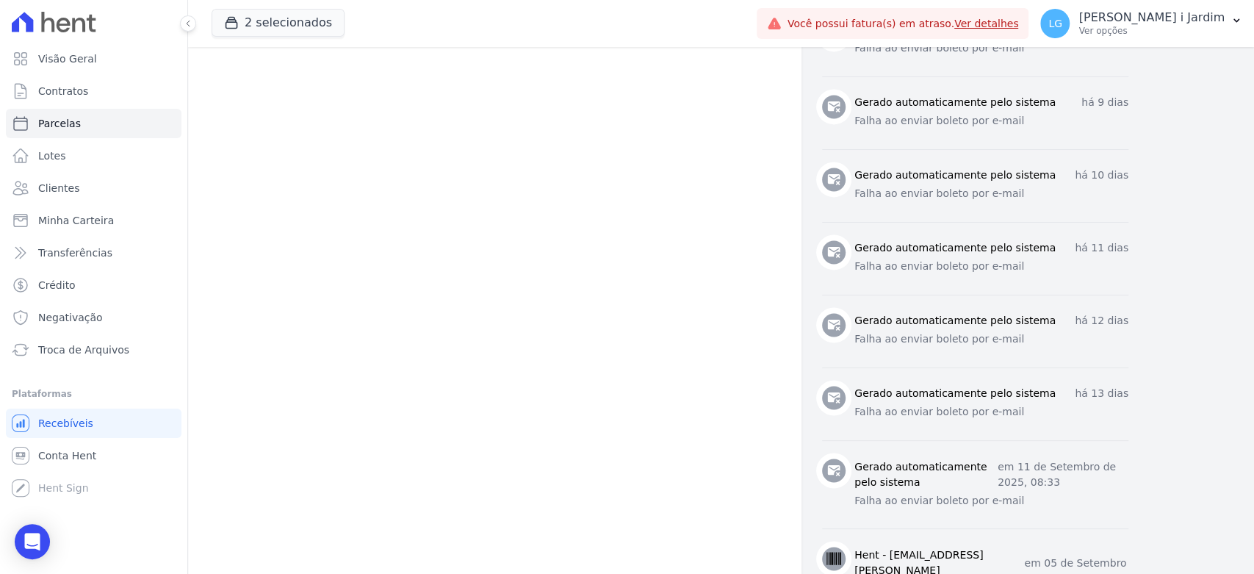
click at [925, 547] on h3 "Hent - adriane.brito@hent.com.br" at bounding box center [939, 570] width 170 height 46
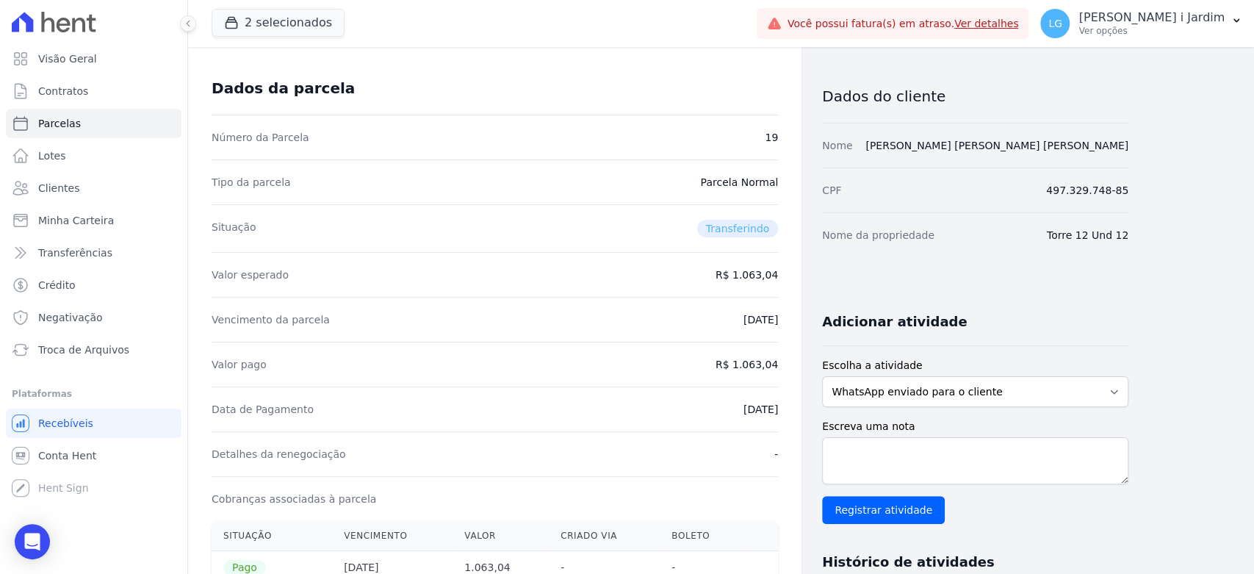
scroll to position [0, 0]
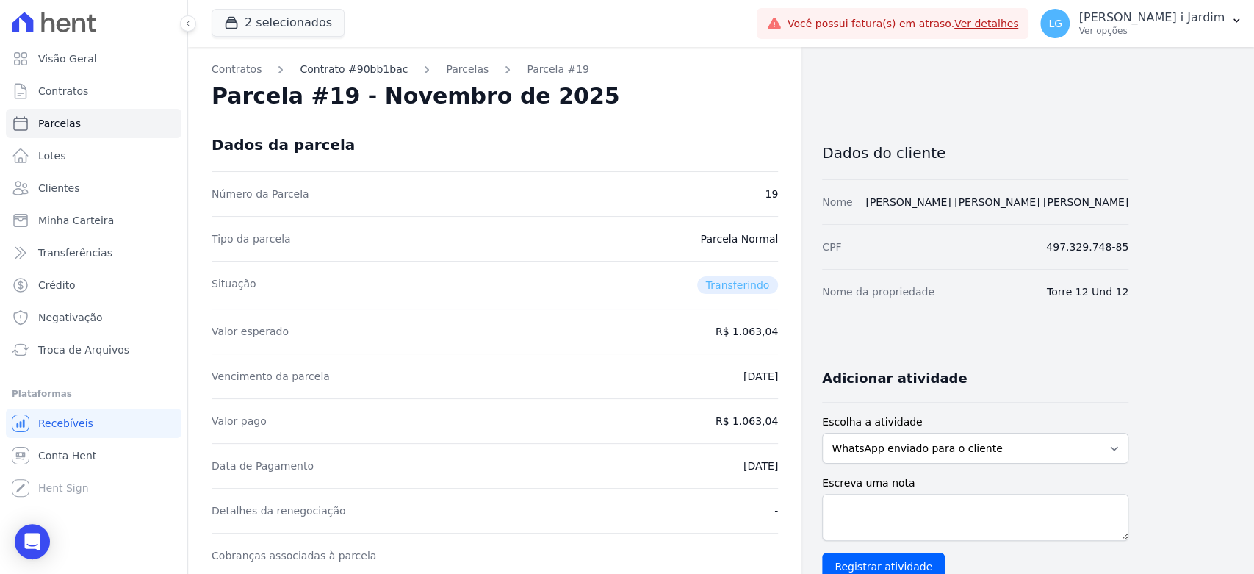
click at [386, 69] on link "Contrato #90bb1bac" at bounding box center [354, 69] width 108 height 15
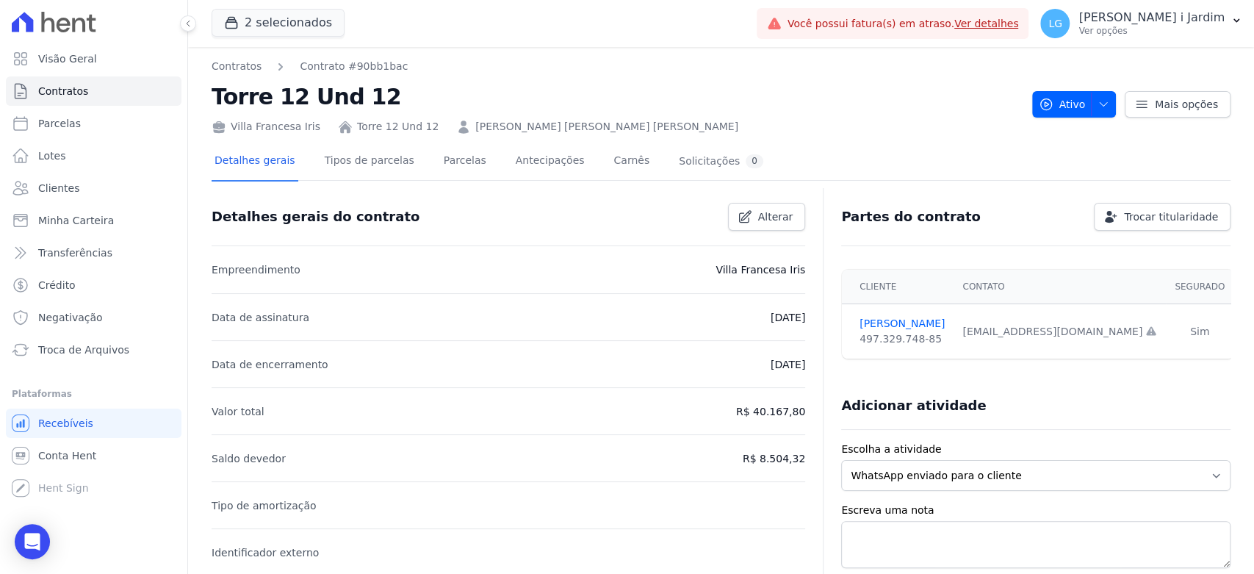
click at [1186, 124] on div "Contratos Contrato #90bb1bac Torre 12 Und 12 Villa Francesa Iris Torre 12 Und 1…" at bounding box center [721, 97] width 1019 height 76
click at [1188, 111] on link "Mais opções" at bounding box center [1178, 104] width 106 height 26
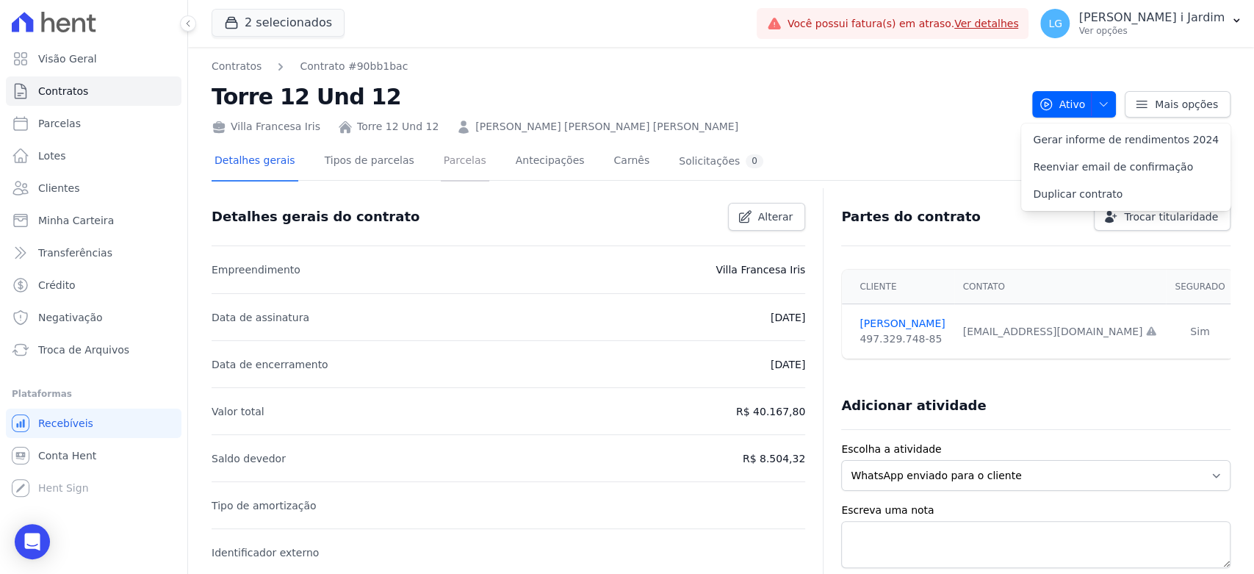
click at [458, 159] on link "Parcelas" at bounding box center [465, 162] width 48 height 39
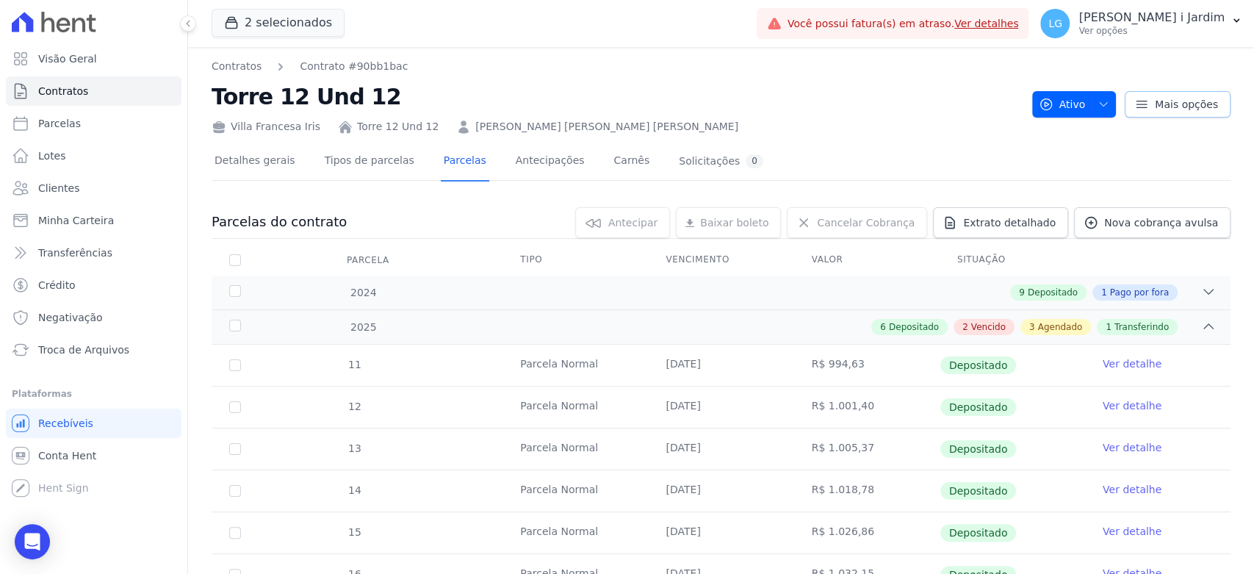
click at [1178, 98] on span "Mais opções" at bounding box center [1186, 104] width 63 height 15
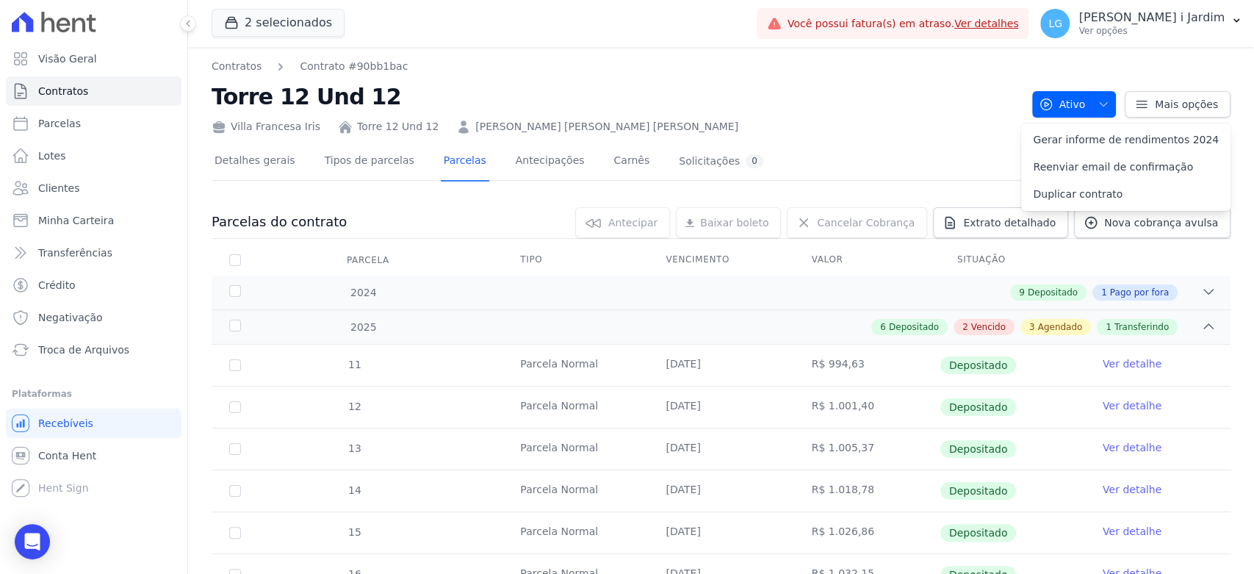
click at [922, 122] on div "Villa Francesa Iris Torre 12 Und 12 VALERIA DE SOUSA NUNES DA SILVA" at bounding box center [616, 123] width 809 height 21
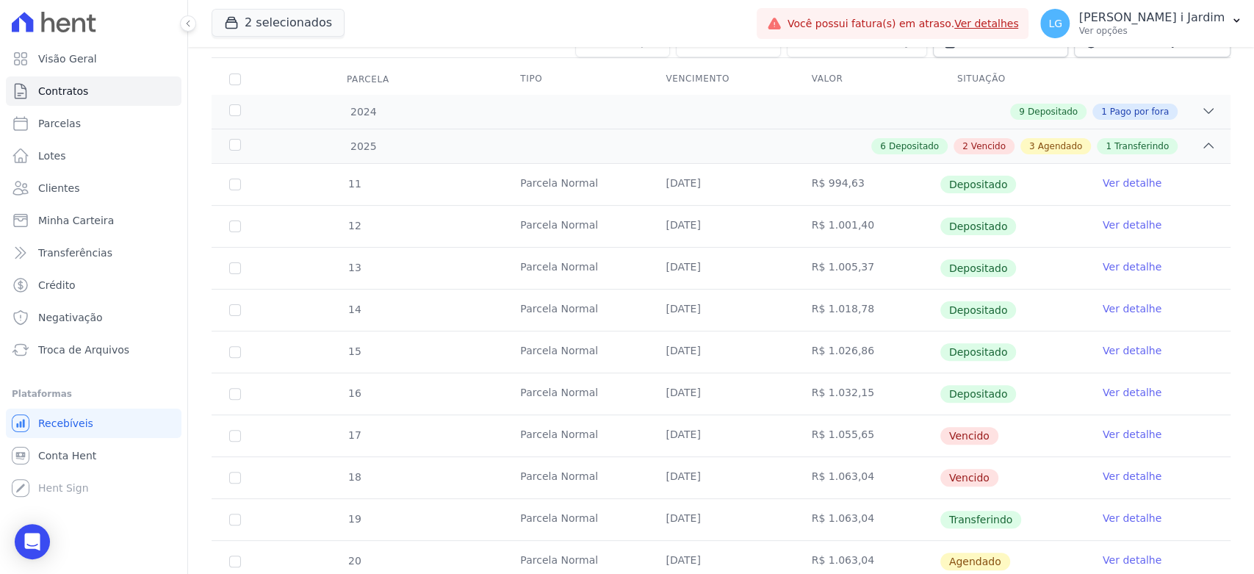
scroll to position [349, 0]
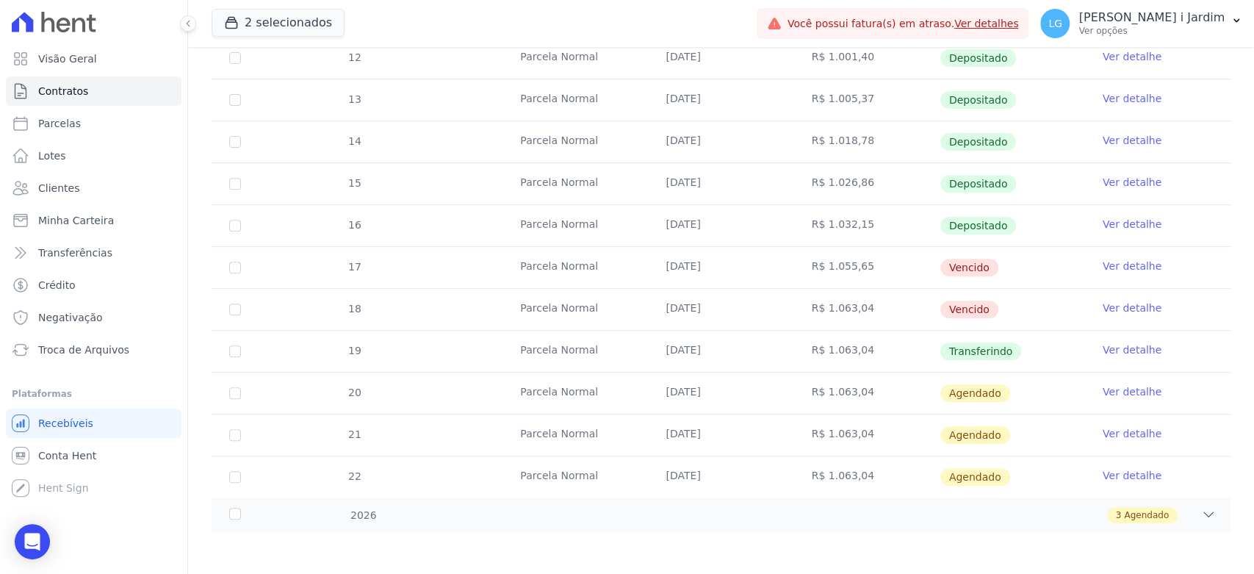
click at [840, 322] on td "R$ 1.063,04" at bounding box center [866, 309] width 145 height 41
drag, startPoint x: 563, startPoint y: 322, endPoint x: 629, endPoint y: 322, distance: 66.1
click at [629, 322] on td "Parcela Normal" at bounding box center [574, 309] width 145 height 41
click at [687, 347] on td "25/09/2025" at bounding box center [720, 351] width 145 height 41
click at [823, 306] on td "R$ 1.063,04" at bounding box center [866, 309] width 145 height 41
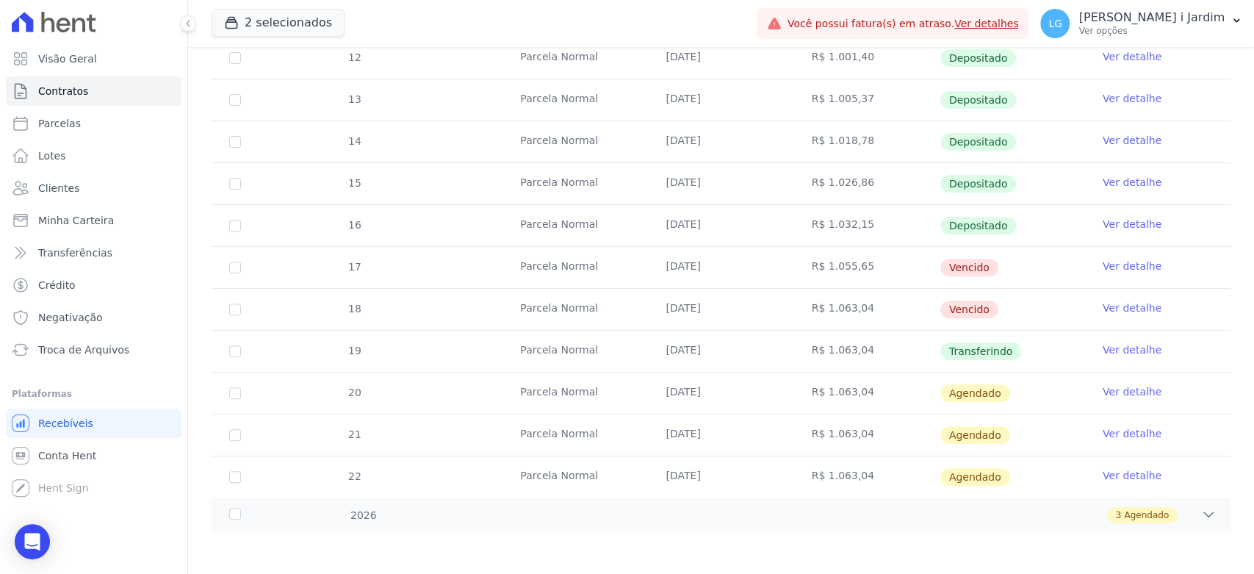
drag, startPoint x: 879, startPoint y: 372, endPoint x: 847, endPoint y: 350, distance: 39.5
click at [876, 372] on td "R$ 1.063,04" at bounding box center [866, 392] width 145 height 41
click at [850, 340] on td "R$ 1.063,04" at bounding box center [866, 351] width 145 height 41
drag, startPoint x: 801, startPoint y: 394, endPoint x: 547, endPoint y: 405, distance: 254.4
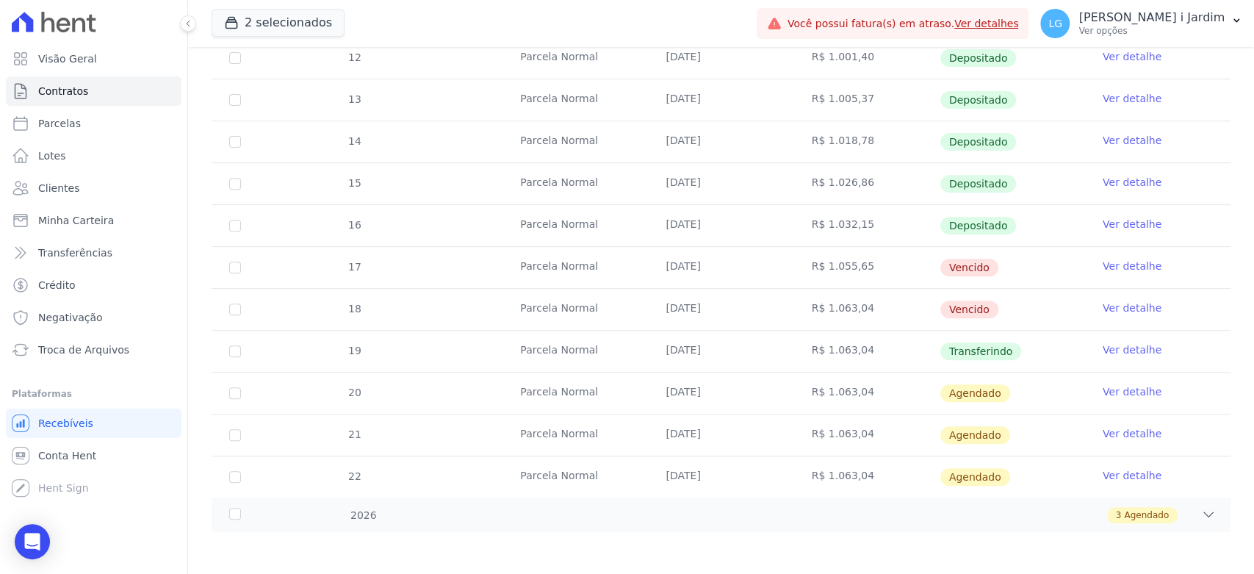
click at [800, 394] on td "R$ 1.063,04" at bounding box center [866, 392] width 145 height 41
click at [344, 339] on div "19" at bounding box center [354, 351] width 50 height 40
click at [1103, 353] on link "Ver detalhe" at bounding box center [1132, 349] width 59 height 15
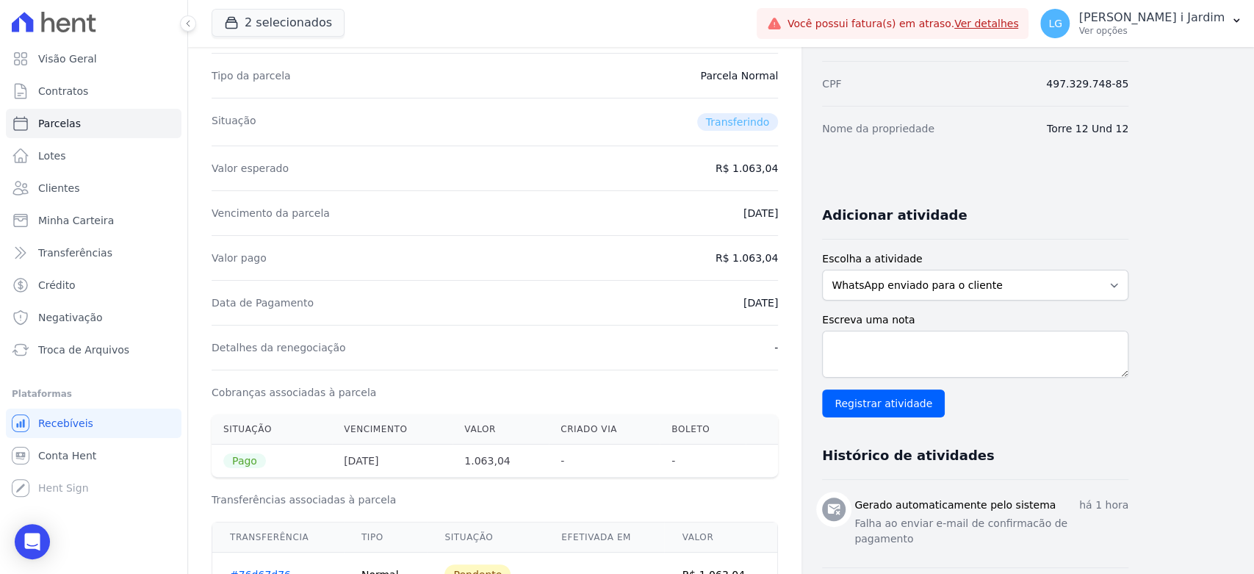
scroll to position [571, 0]
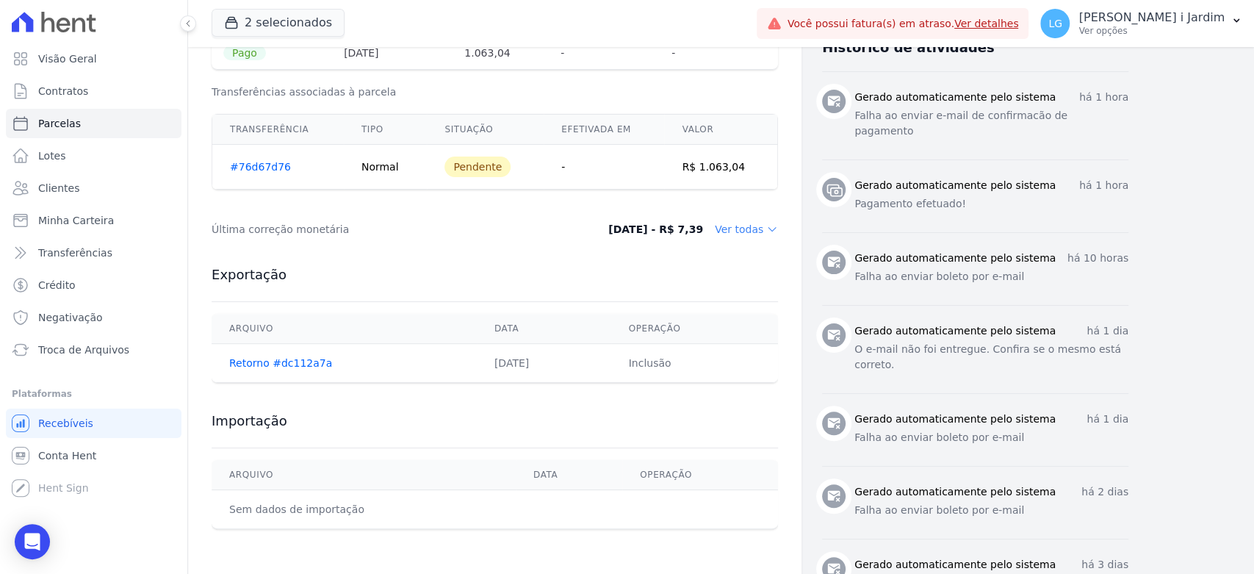
click at [599, 320] on th "Data" at bounding box center [544, 329] width 134 height 30
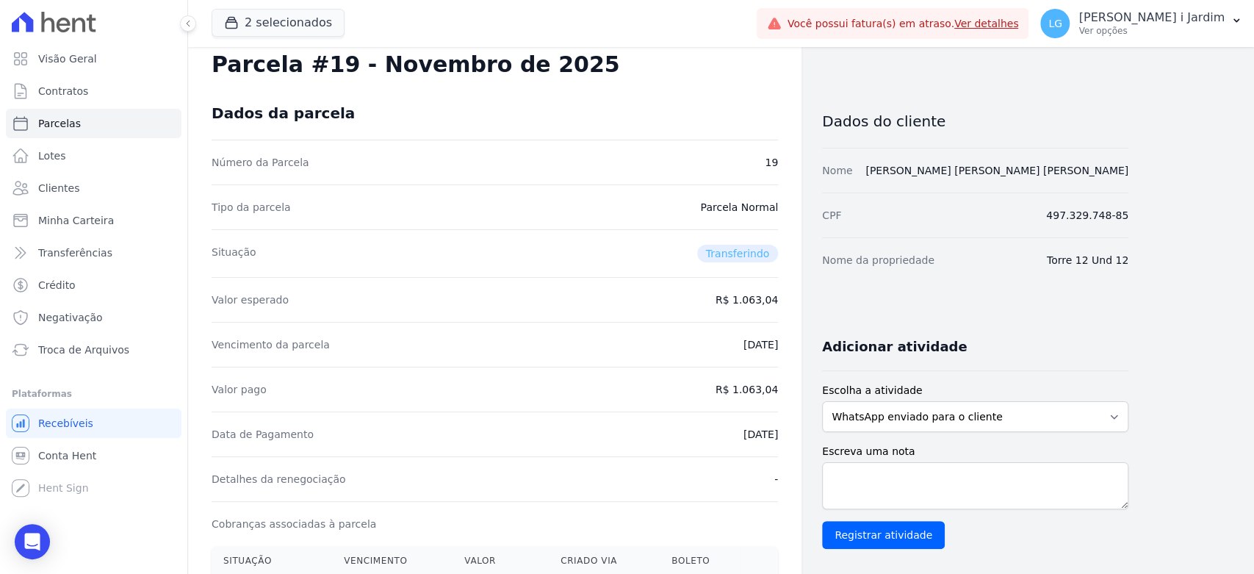
scroll to position [0, 0]
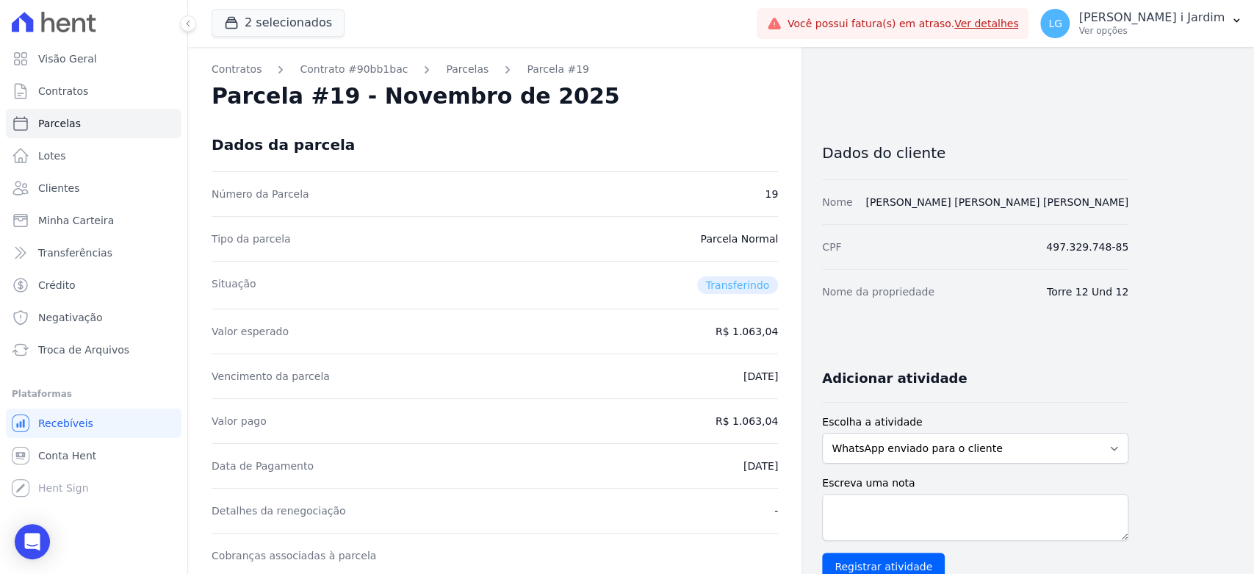
click at [707, 273] on div "Situação Transferindo" at bounding box center [495, 285] width 566 height 48
click at [729, 281] on span "Transferindo" at bounding box center [738, 285] width 82 height 18
click at [741, 343] on div "Valor esperado R$ 1.063,04" at bounding box center [495, 331] width 566 height 45
click at [752, 367] on div "Vencimento da parcela 25/09/2025" at bounding box center [495, 375] width 566 height 45
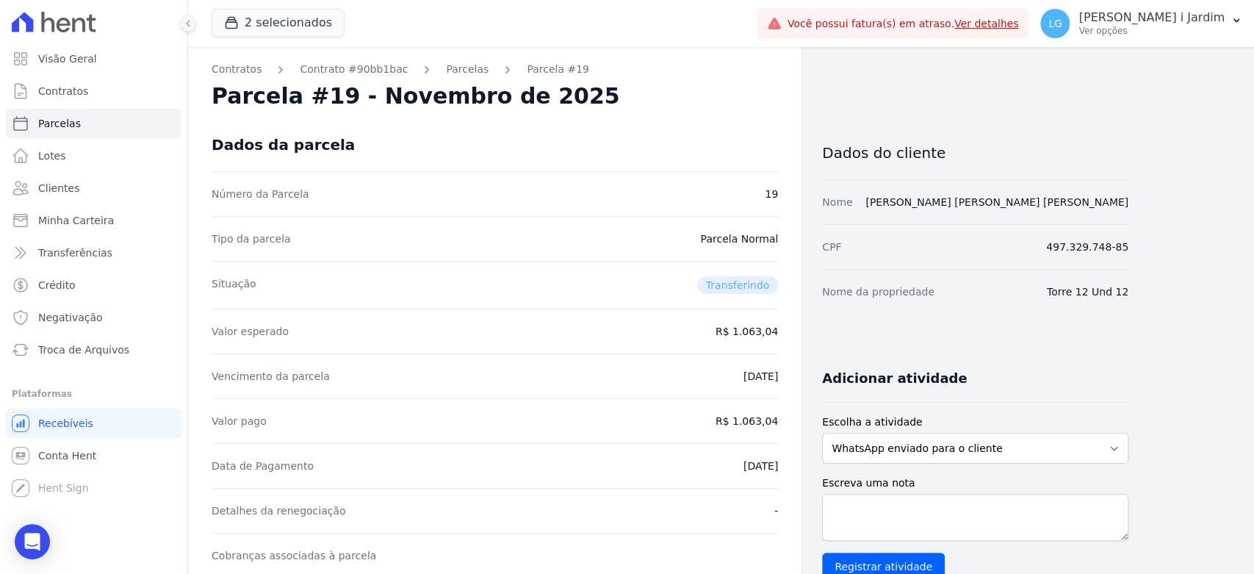
click at [704, 149] on div "Dados da parcela" at bounding box center [495, 144] width 566 height 53
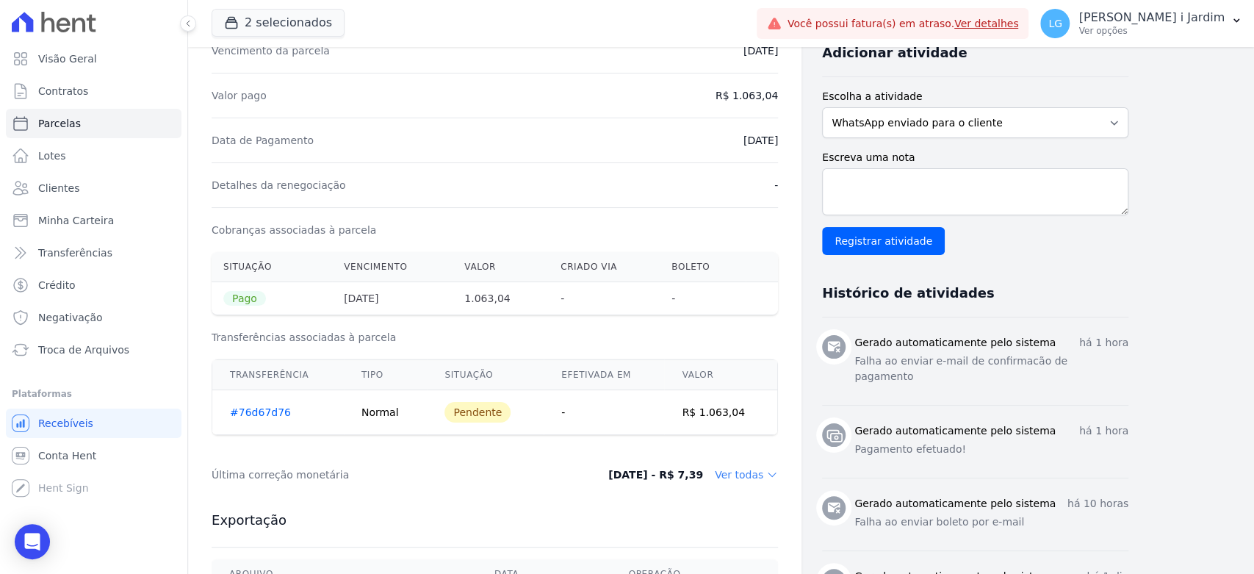
scroll to position [326, 0]
click at [51, 69] on link "Visão Geral" at bounding box center [94, 58] width 176 height 29
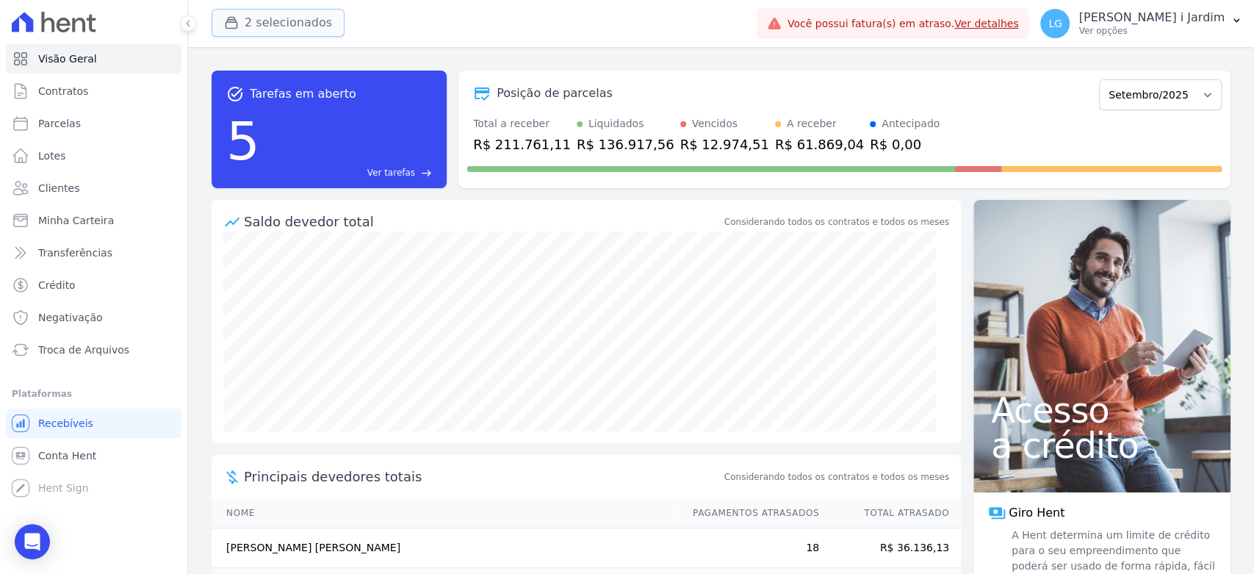
click at [235, 16] on icon "button" at bounding box center [231, 22] width 15 height 15
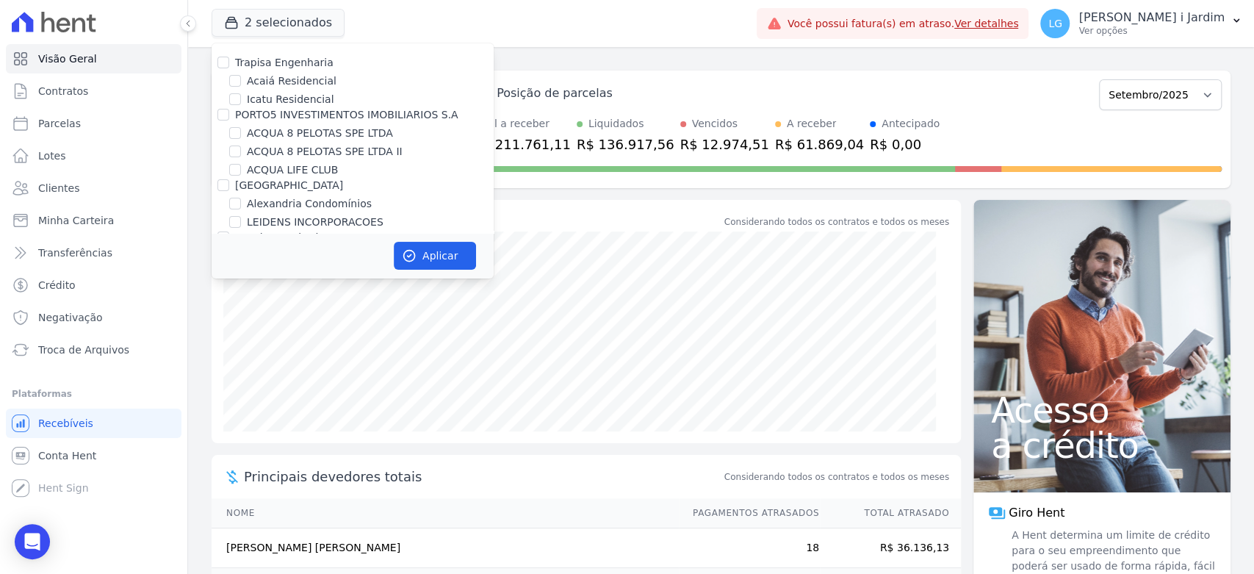
click at [280, 172] on label "ACQUA LIFE CLUB" at bounding box center [292, 169] width 91 height 15
click at [241, 172] on input "ACQUA LIFE CLUB" at bounding box center [235, 170] width 12 height 12
checkbox input "true"
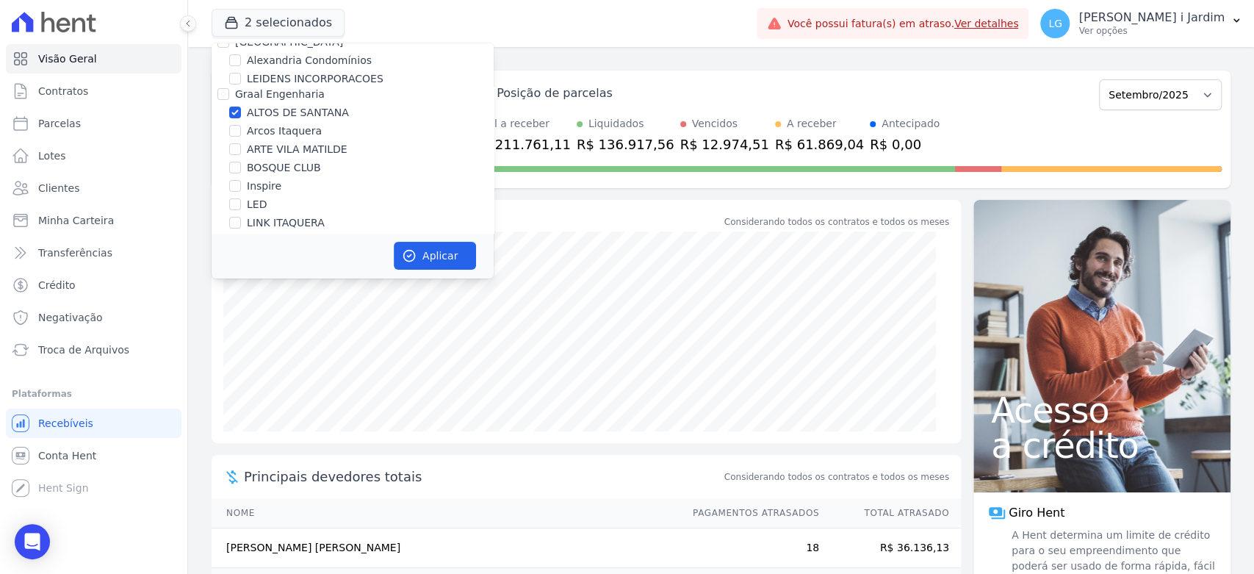
scroll to position [82, 0]
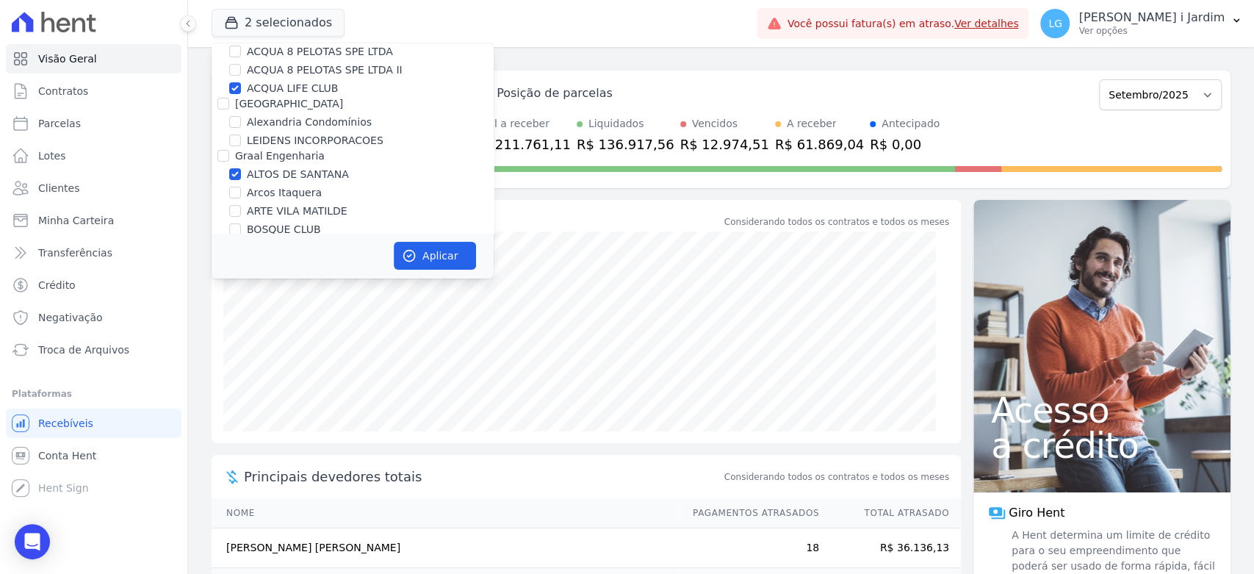
click at [280, 172] on label "ALTOS DE SANTANA" at bounding box center [298, 174] width 102 height 15
click at [241, 172] on input "ALTOS DE SANTANA" at bounding box center [235, 174] width 12 height 12
checkbox input "false"
click at [438, 253] on button "Aplicar" at bounding box center [435, 256] width 82 height 28
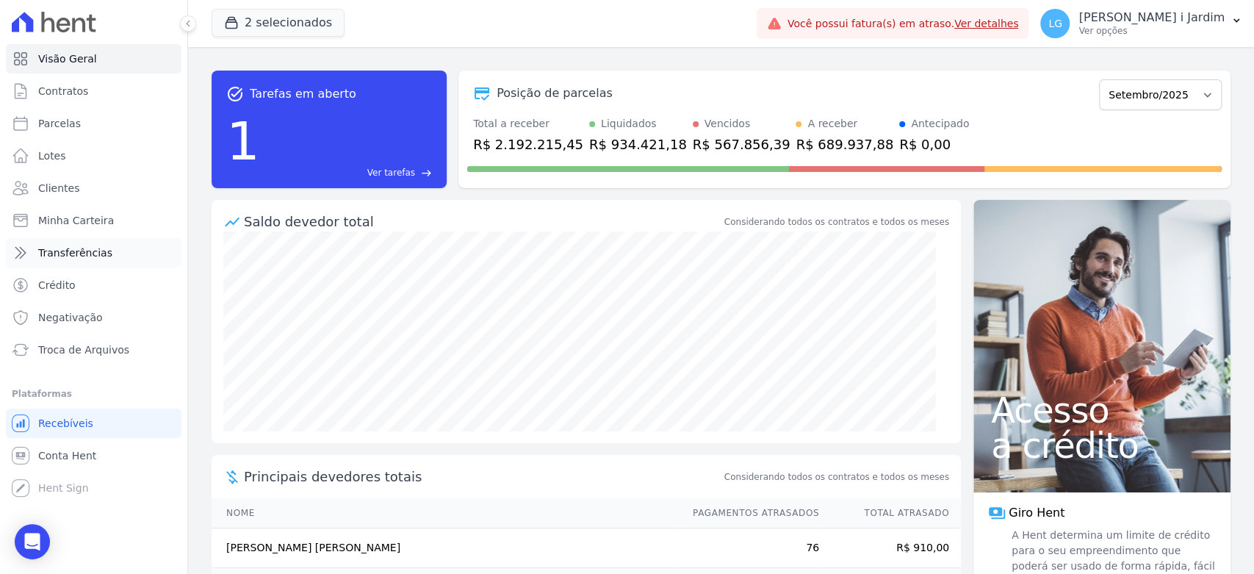
click at [118, 262] on link "Transferências" at bounding box center [94, 252] width 176 height 29
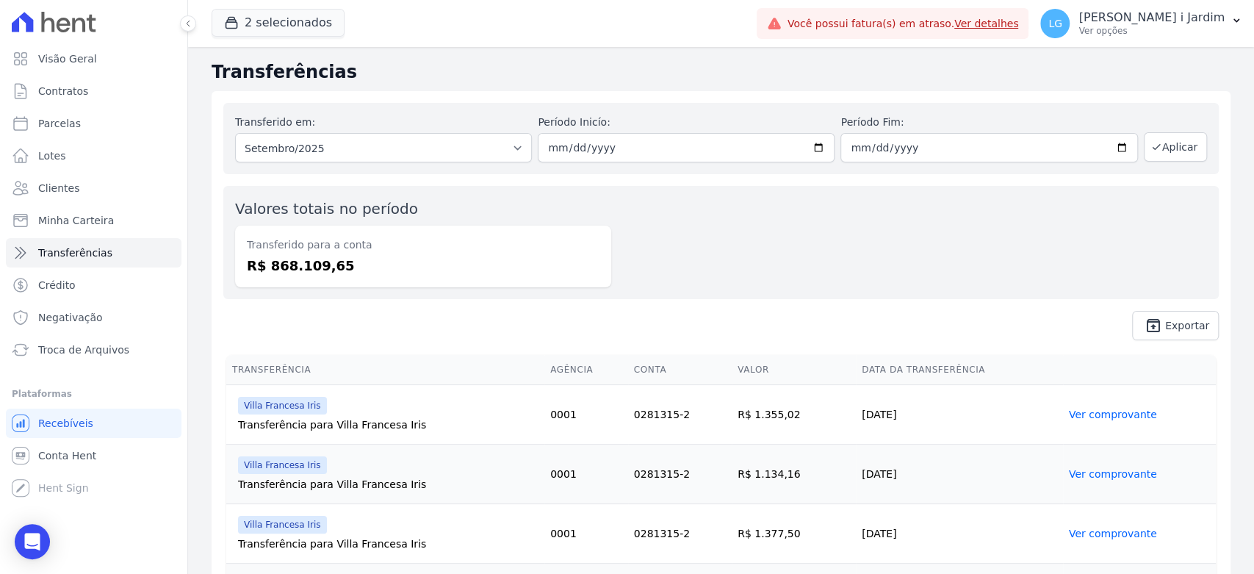
click at [285, 270] on dd "R$ 868.109,65" at bounding box center [423, 266] width 353 height 20
click at [120, 118] on link "Parcelas" at bounding box center [94, 123] width 176 height 29
select select
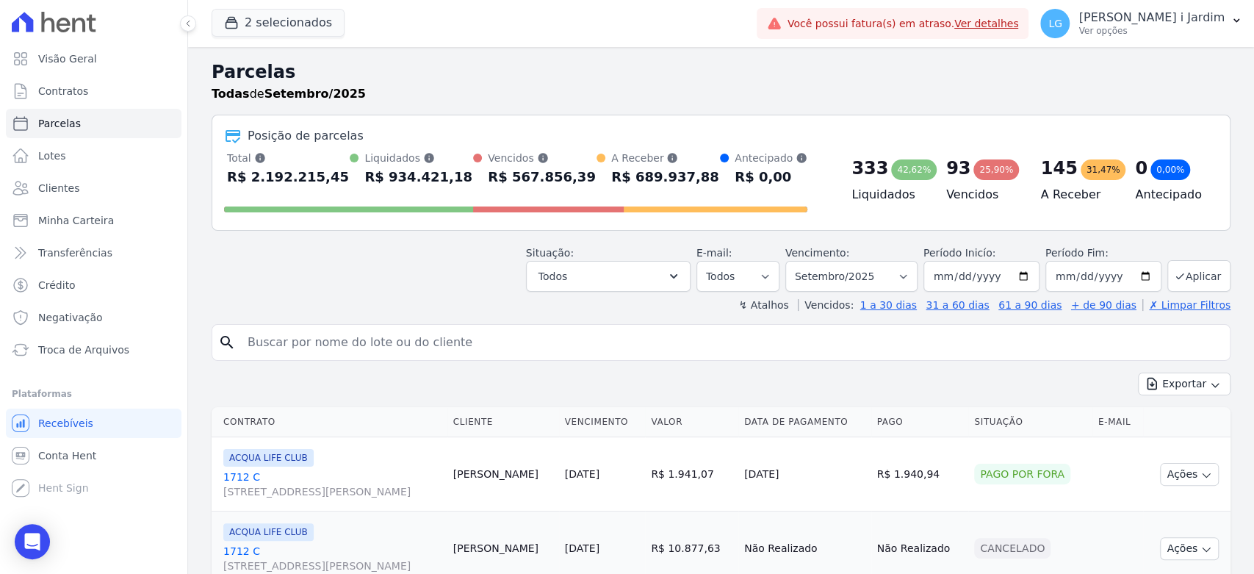
click at [704, 246] on div "Situação: Agendado Em Aberto Pago Processando Cancelado Vencido Transferindo De…" at bounding box center [878, 268] width 704 height 46
click at [652, 267] on button "Todos" at bounding box center [608, 276] width 165 height 31
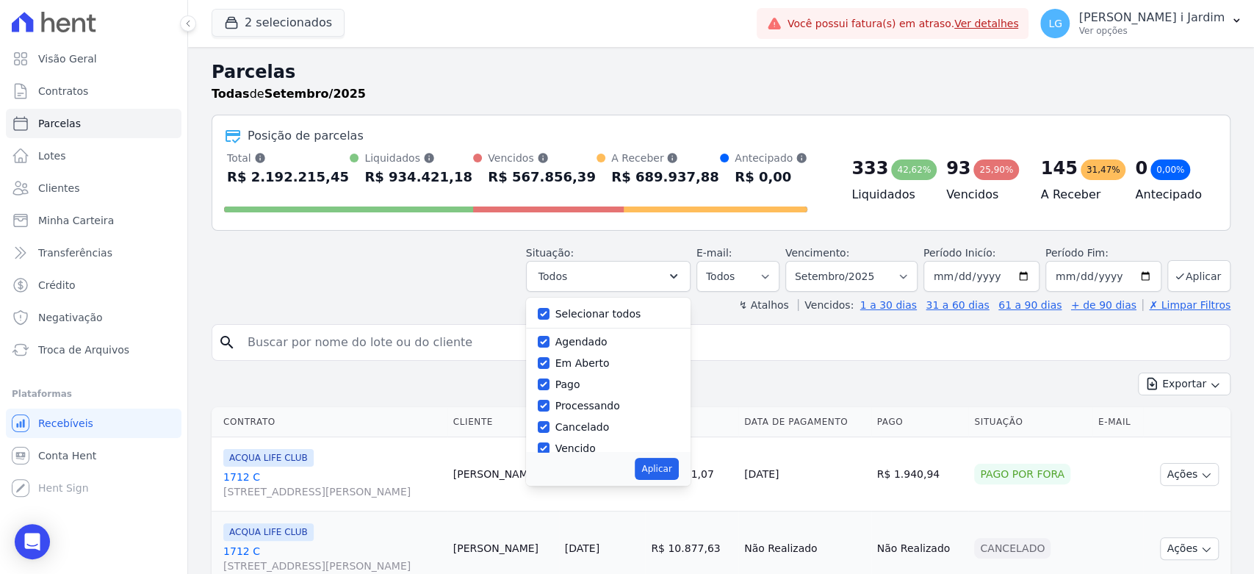
click at [616, 309] on label "Selecionar todos" at bounding box center [598, 314] width 86 height 12
click at [549, 309] on input "Selecionar todos" at bounding box center [544, 314] width 12 height 12
checkbox input "false"
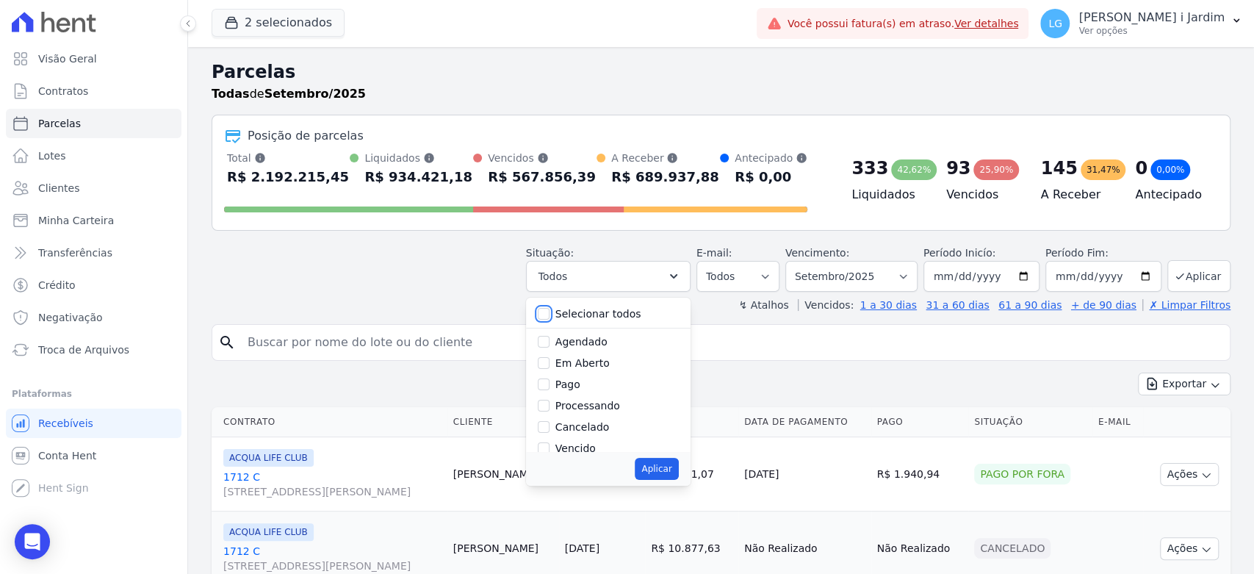
checkbox input "false"
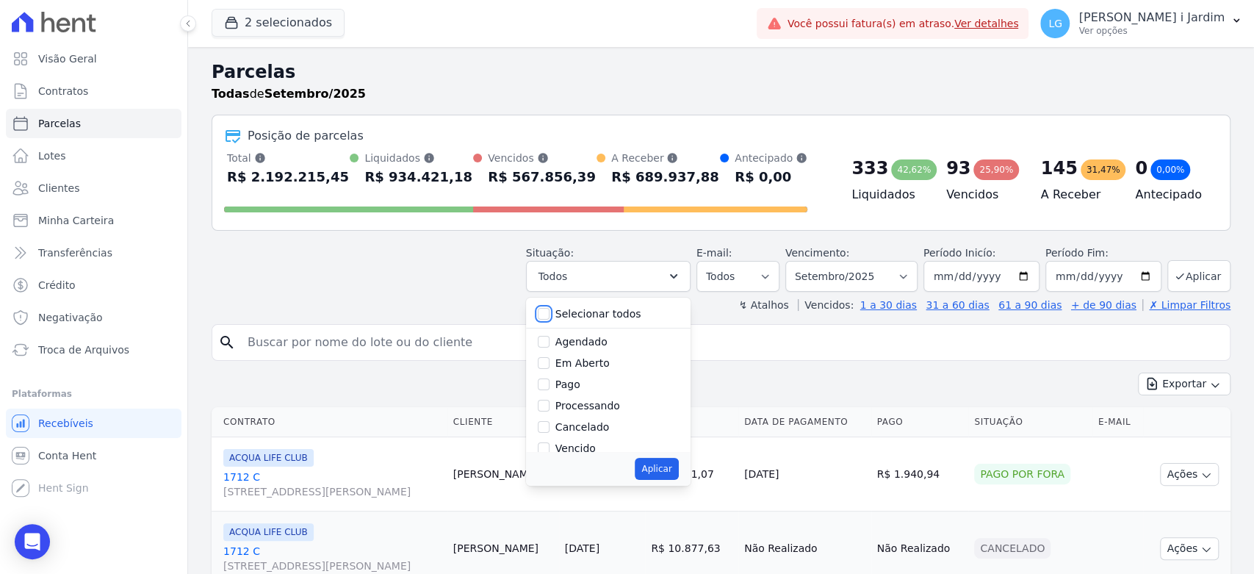
checkbox input "false"
click at [599, 415] on label "Pago por fora" at bounding box center [589, 414] width 69 height 12
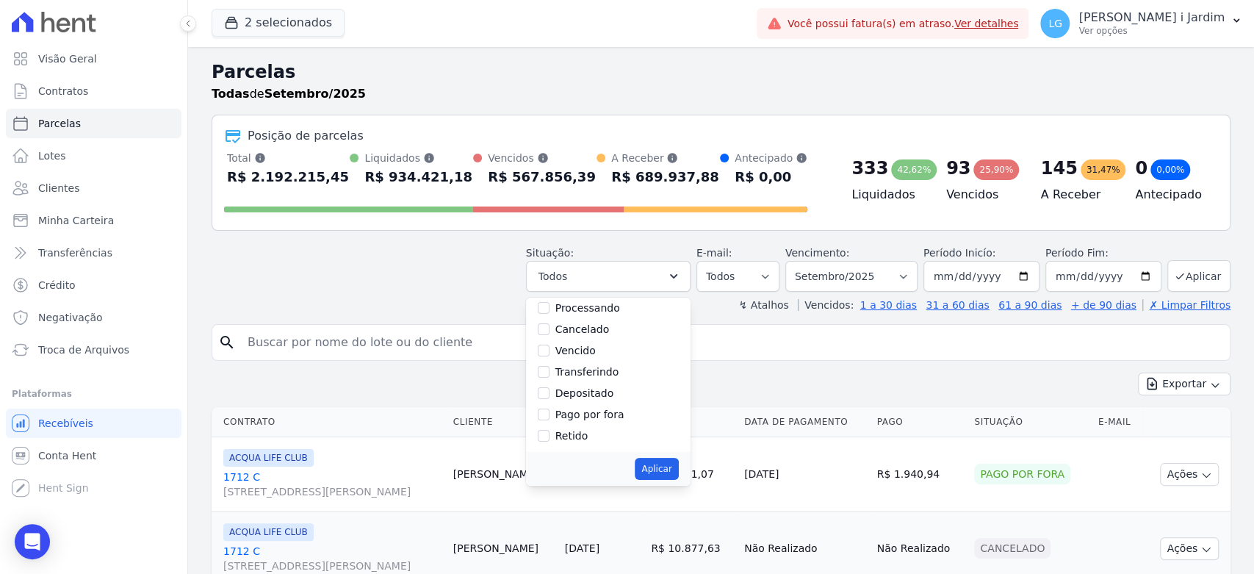
click at [549, 415] on input "Pago por fora" at bounding box center [544, 414] width 12 height 12
checkbox input "true"
click at [668, 464] on button "Aplicar" at bounding box center [656, 469] width 43 height 22
select select "paid_externally"
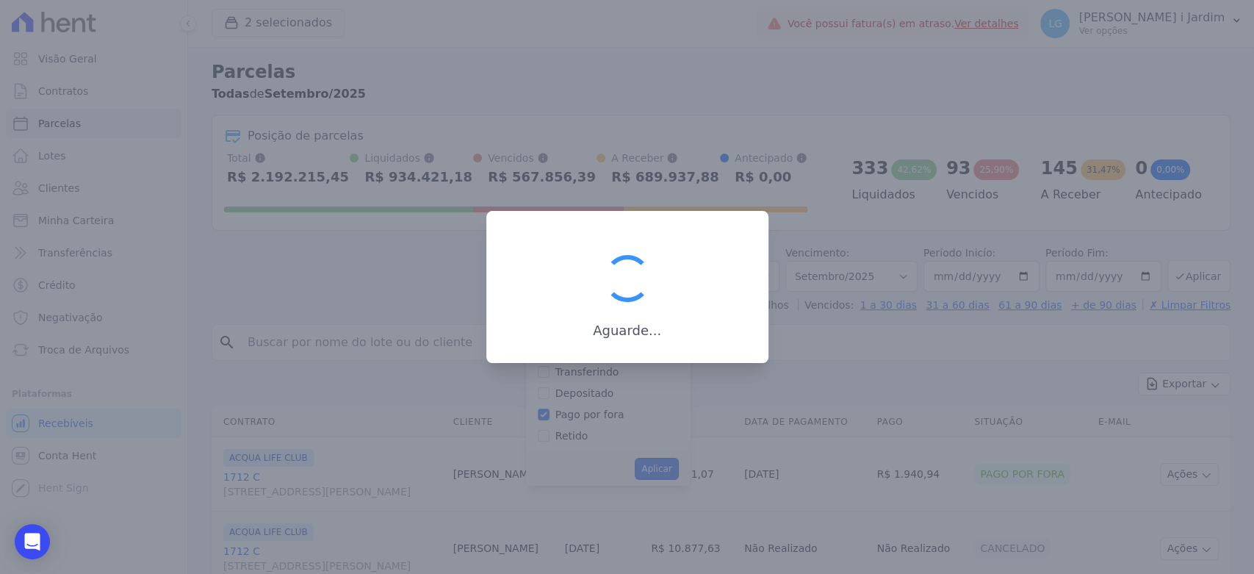
scroll to position [76, 0]
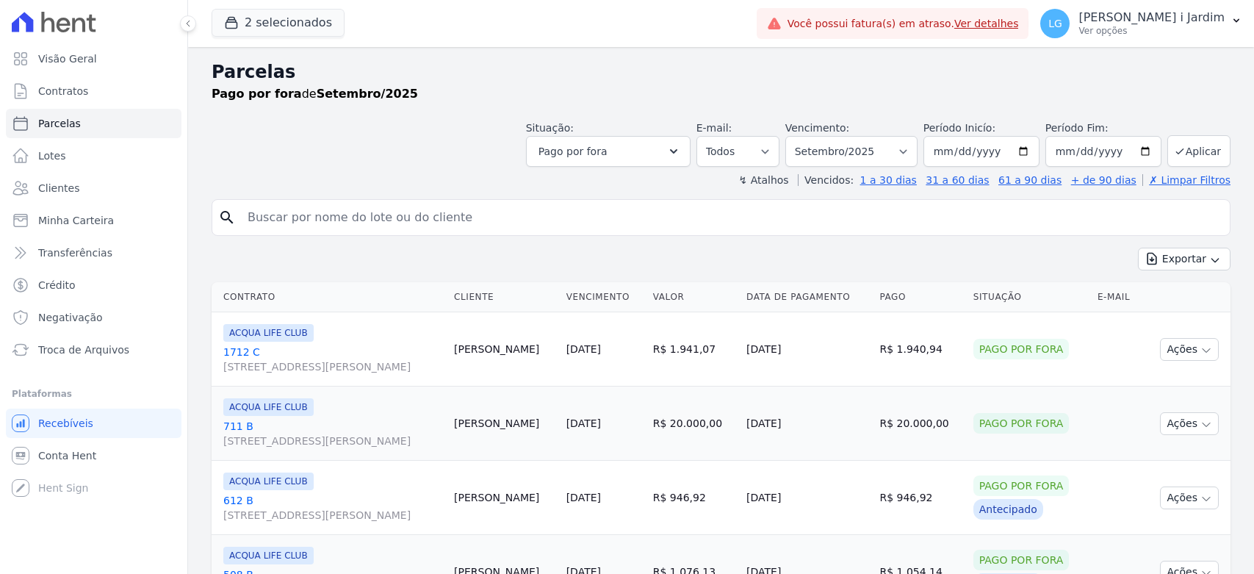
select select
click at [134, 255] on link "Transferências" at bounding box center [94, 252] width 176 height 29
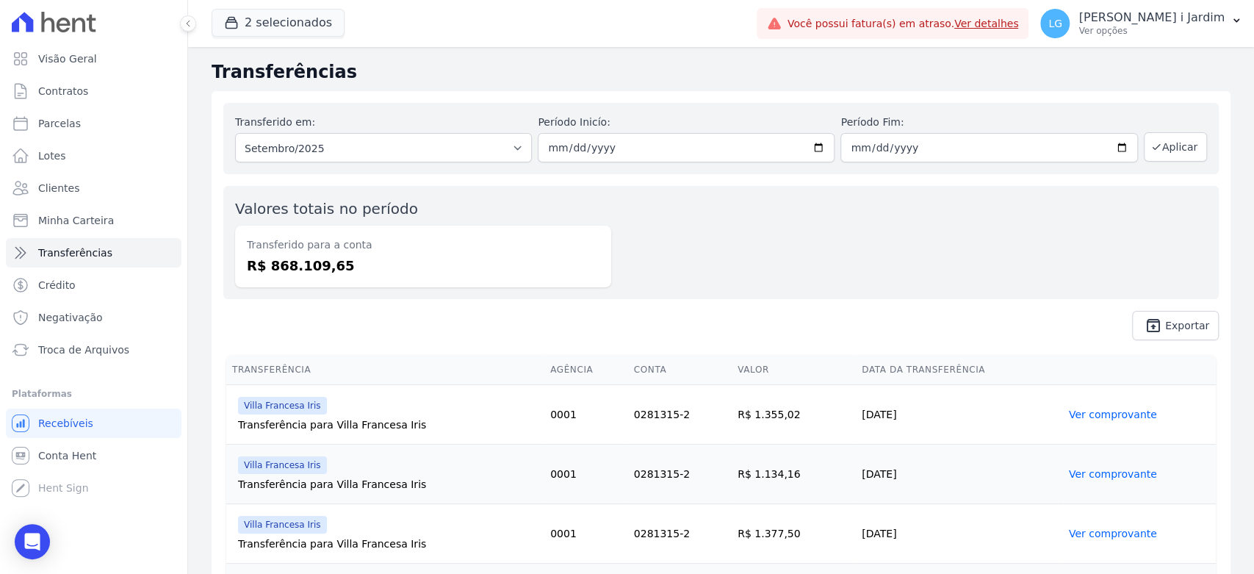
click at [292, 262] on dd "R$ 868.109,65" at bounding box center [423, 266] width 353 height 20
click at [353, 311] on span "unarchive Exportar" at bounding box center [720, 325] width 995 height 29
click at [312, 264] on dd "R$ 868.109,65" at bounding box center [423, 266] width 353 height 20
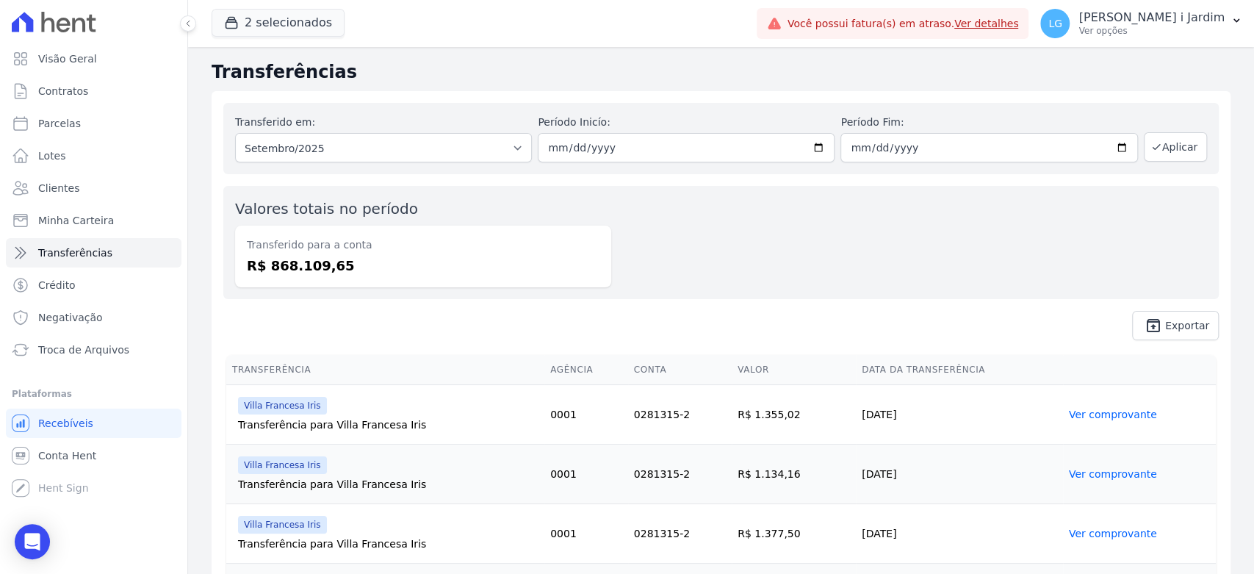
copy dd "868.109,65"
click at [266, 312] on span "unarchive Exportar" at bounding box center [720, 325] width 995 height 29
click at [298, 263] on dd "R$ 868.109,65" at bounding box center [423, 266] width 353 height 20
copy dd "868.109,65"
